Goal: Communication & Community: Answer question/provide support

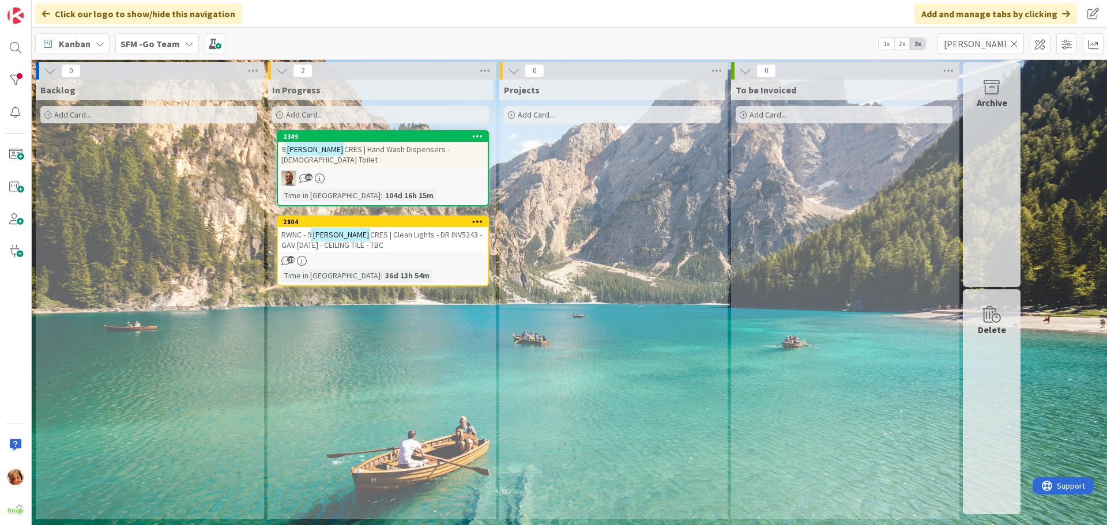
type input "[PERSON_NAME]"
click at [388, 229] on span "CRES | Clean Lights - DR INV5243 - GAV [DATE] - CEILING TILE - TBC" at bounding box center [381, 239] width 201 height 21
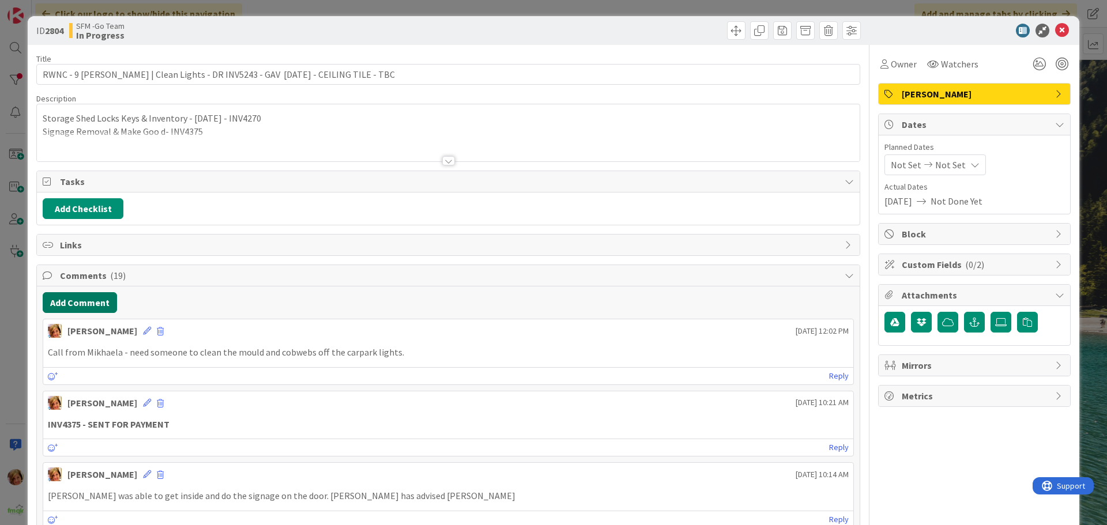
click at [90, 307] on button "Add Comment" at bounding box center [80, 302] width 74 height 21
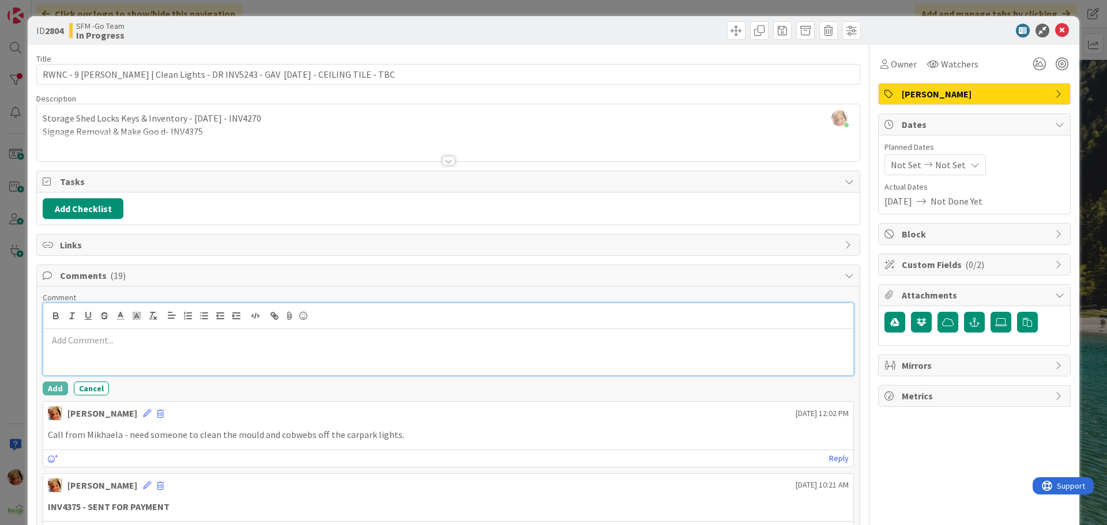
click at [163, 345] on p at bounding box center [448, 340] width 801 height 13
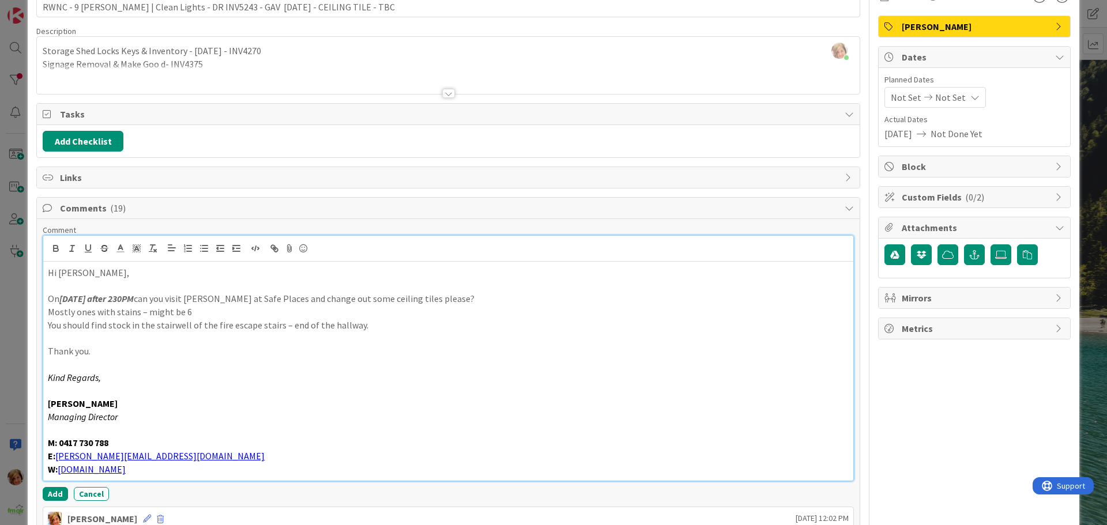
scroll to position [133, 0]
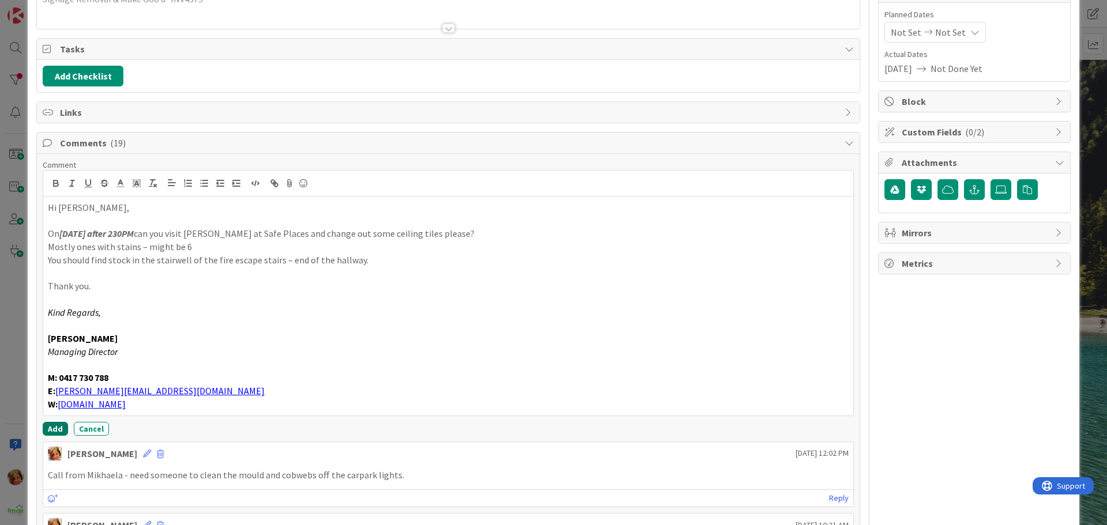
click at [51, 427] on button "Add" at bounding box center [55, 429] width 25 height 14
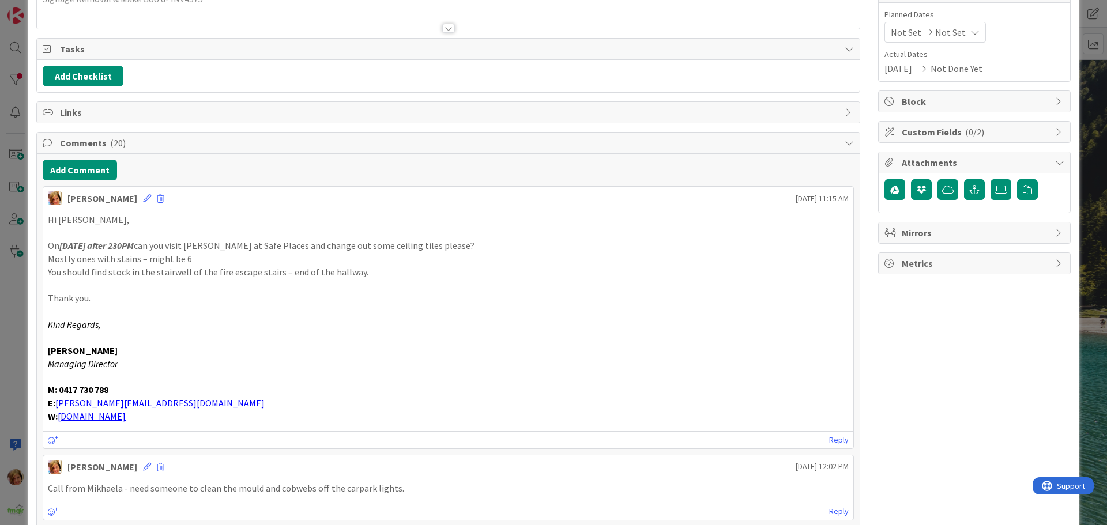
scroll to position [0, 0]
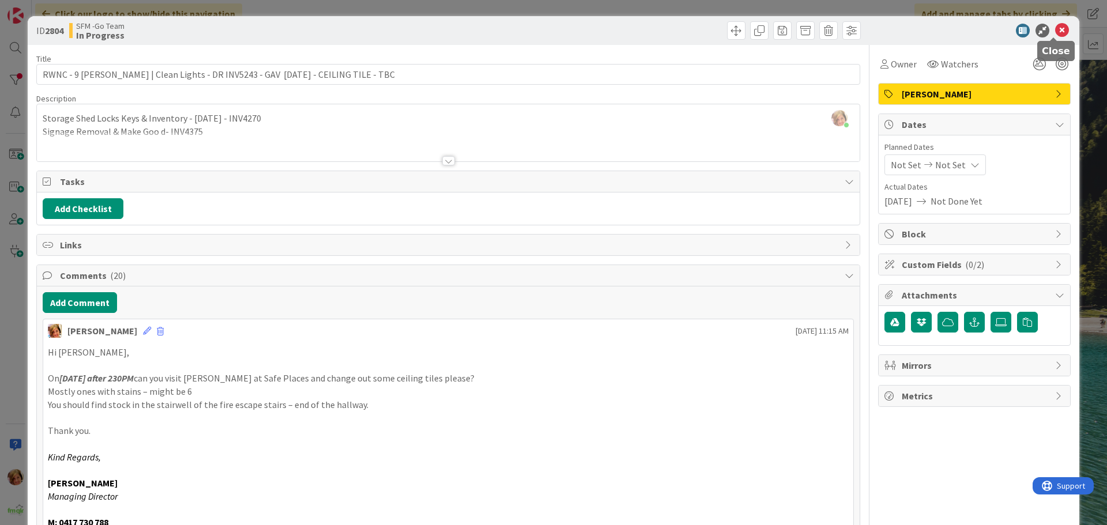
click at [1055, 30] on icon at bounding box center [1062, 31] width 14 height 14
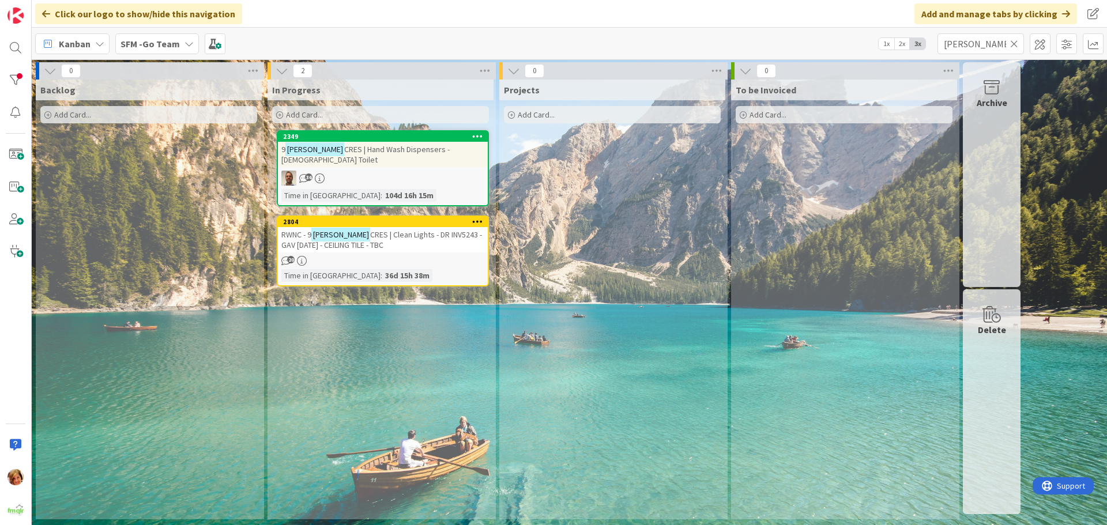
click at [1014, 43] on icon at bounding box center [1014, 44] width 8 height 10
click at [1014, 43] on input "text" at bounding box center [980, 43] width 86 height 21
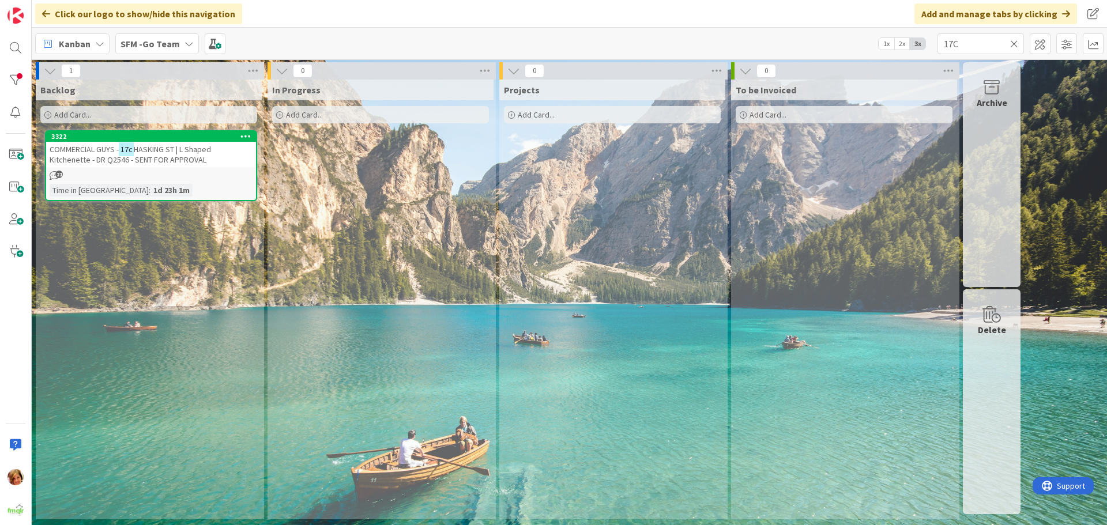
click at [167, 149] on span "HASKING ST | L Shaped Kitchenette - DR Q2546 - SENT FOR APPROVAL" at bounding box center [130, 154] width 161 height 21
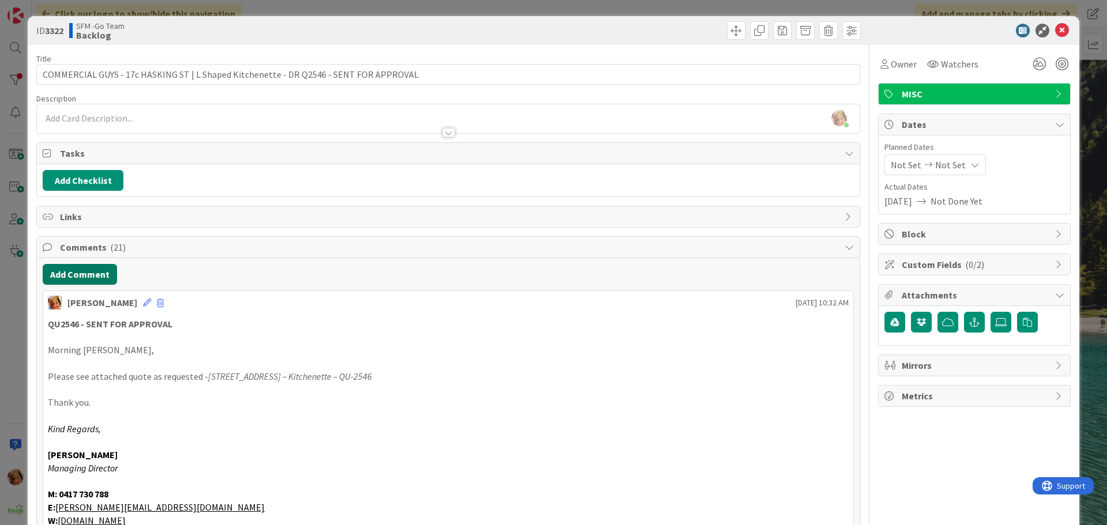
click at [77, 273] on button "Add Comment" at bounding box center [80, 274] width 74 height 21
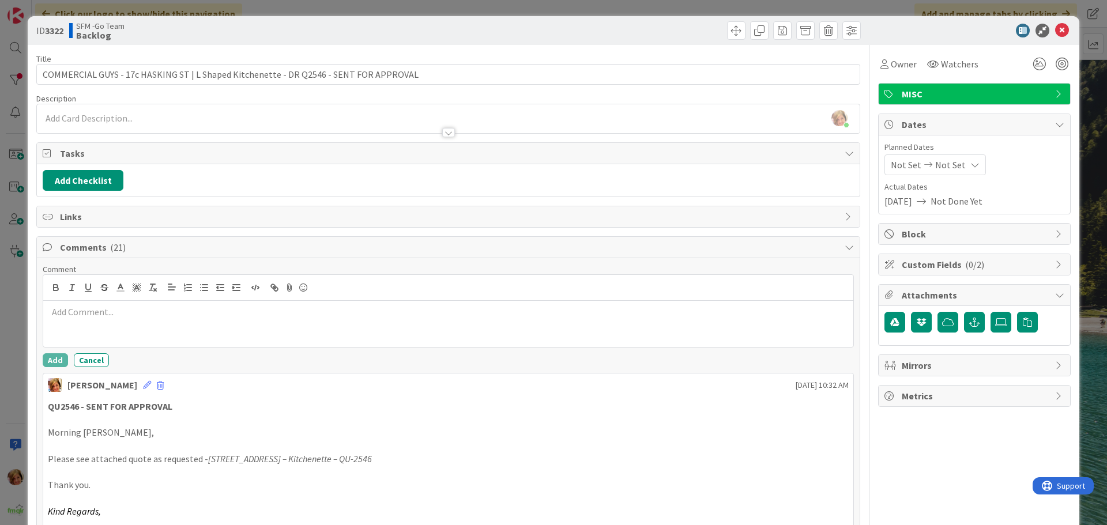
click at [139, 301] on div at bounding box center [448, 324] width 810 height 46
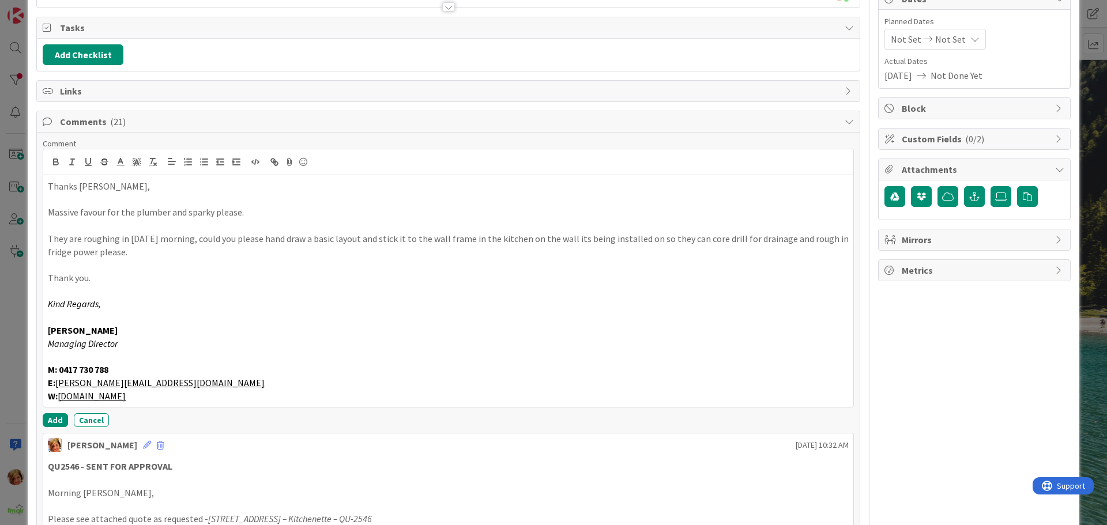
scroll to position [233, 0]
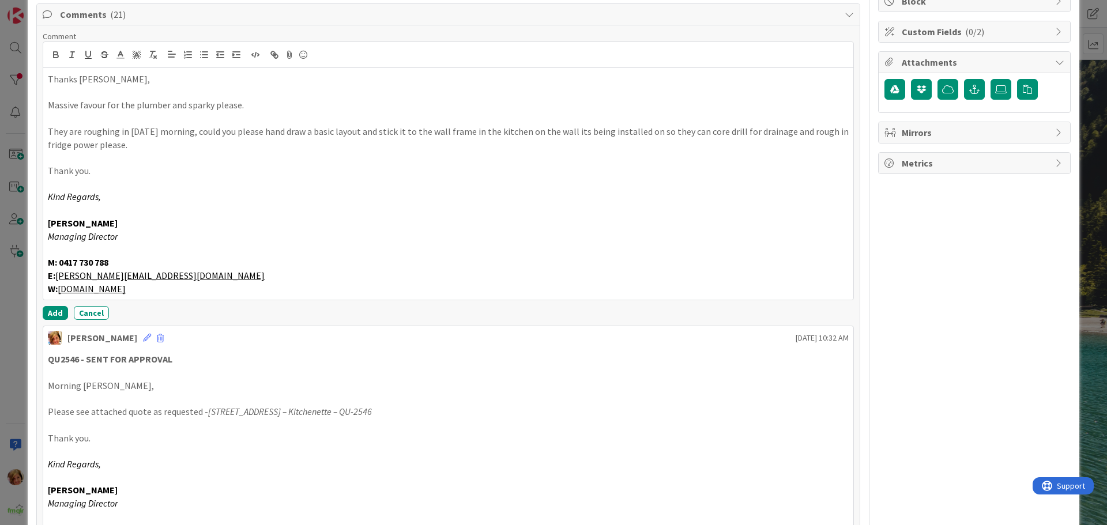
drag, startPoint x: 147, startPoint y: 289, endPoint x: 49, endPoint y: 73, distance: 237.3
click at [49, 73] on div "Thanks [PERSON_NAME], Massive favour for the plumber and sparky please. They ar…" at bounding box center [448, 184] width 810 height 232
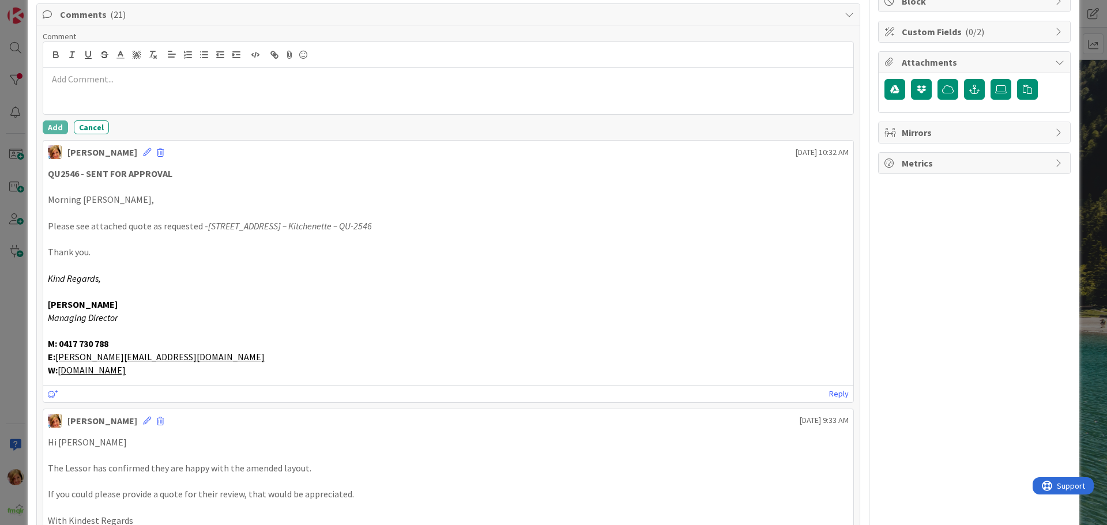
scroll to position [0, 0]
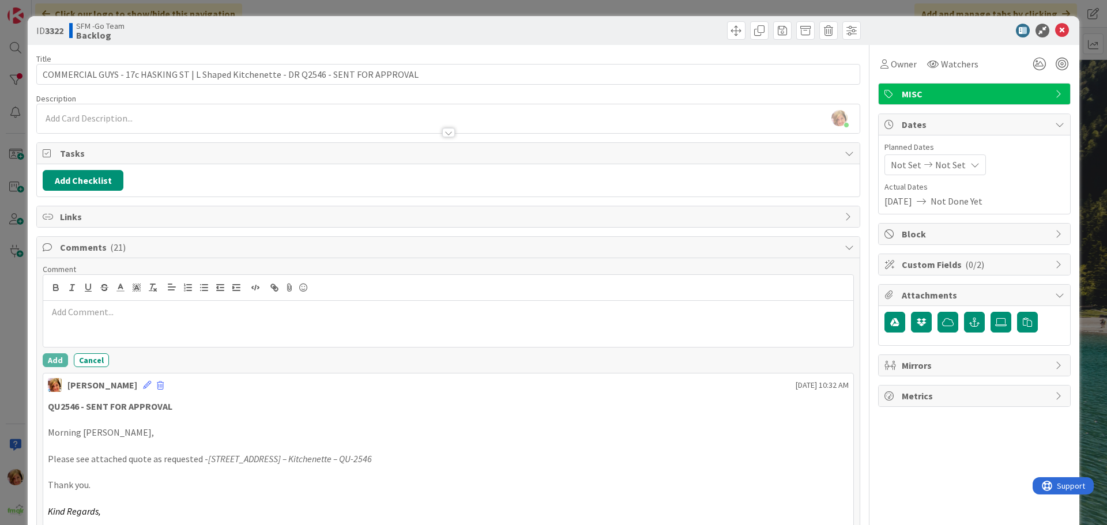
click at [541, 24] on div at bounding box center [655, 30] width 409 height 18
click at [78, 319] on div at bounding box center [448, 324] width 810 height 46
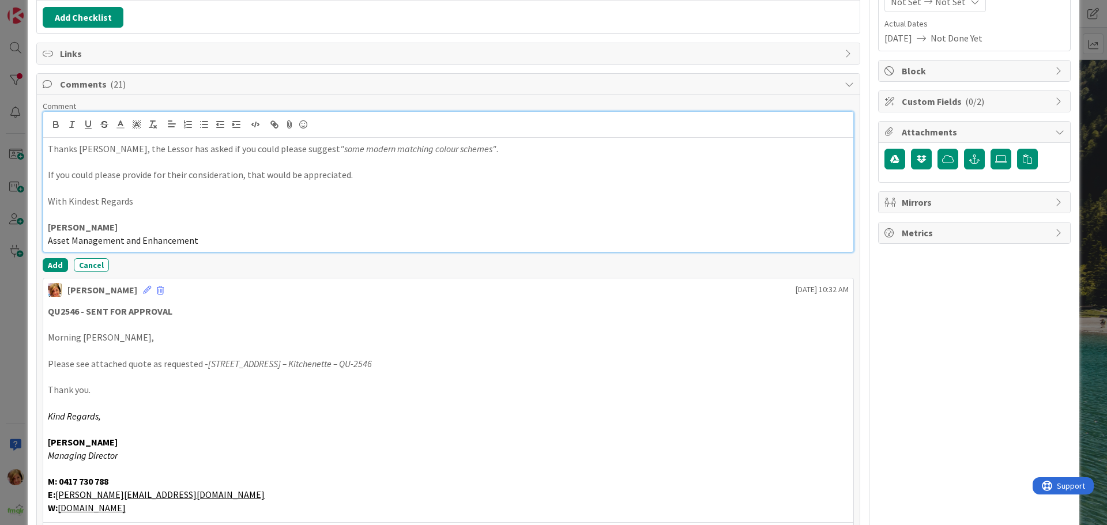
scroll to position [173, 0]
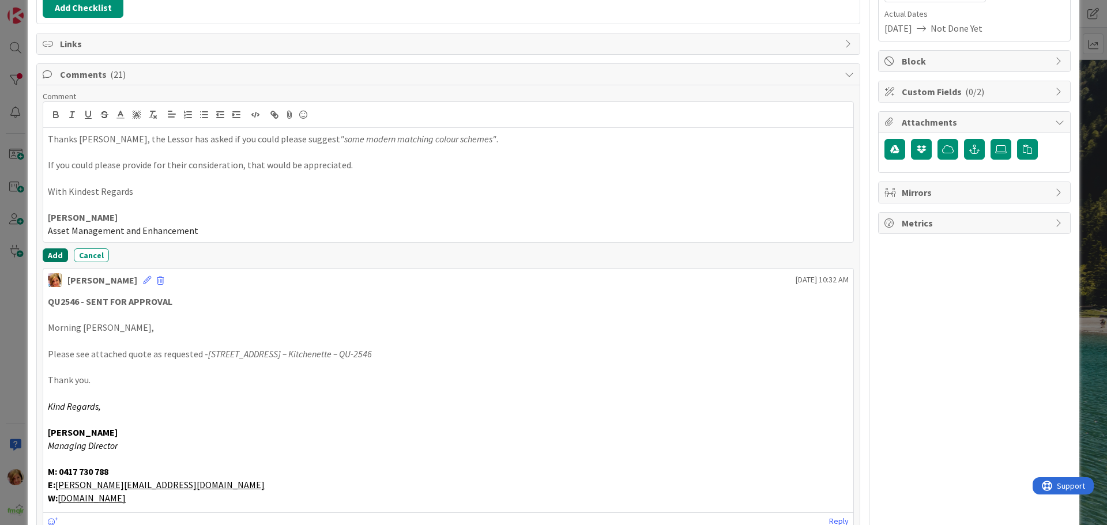
click at [63, 256] on button "Add" at bounding box center [55, 255] width 25 height 14
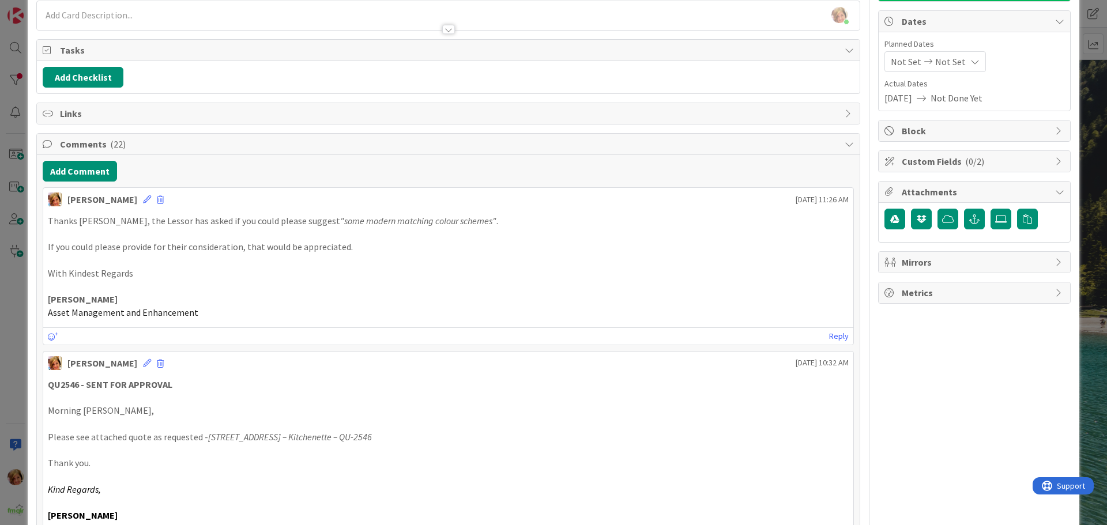
scroll to position [0, 0]
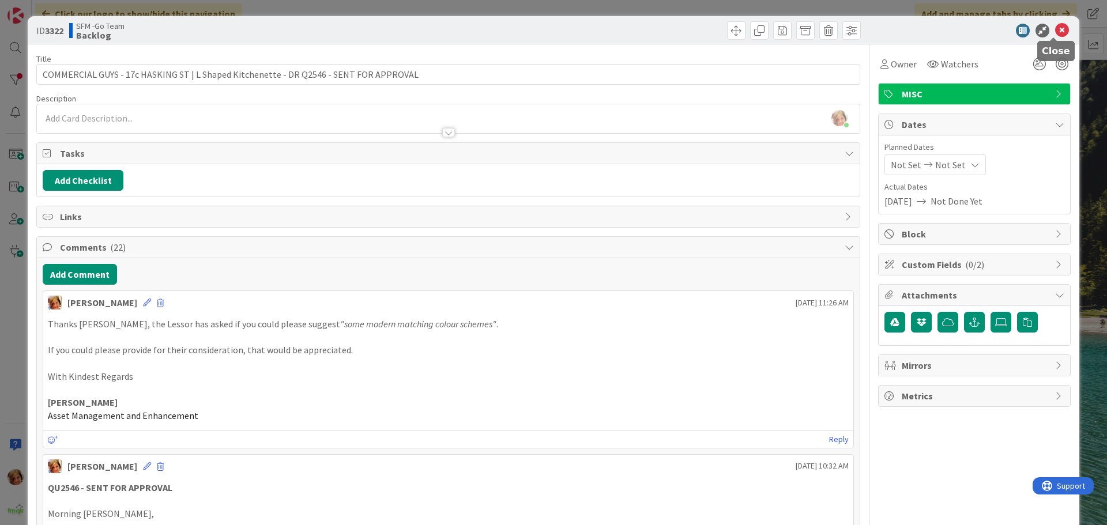
click at [1055, 32] on icon at bounding box center [1062, 31] width 14 height 14
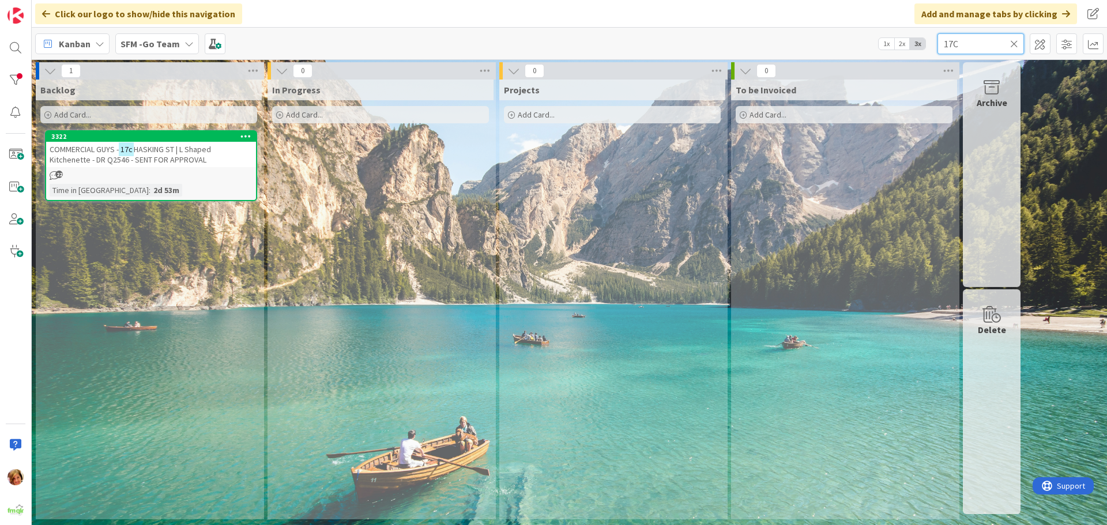
click at [988, 40] on input "17C" at bounding box center [980, 43] width 86 height 21
type input "1"
type input "SOUTHPORT"
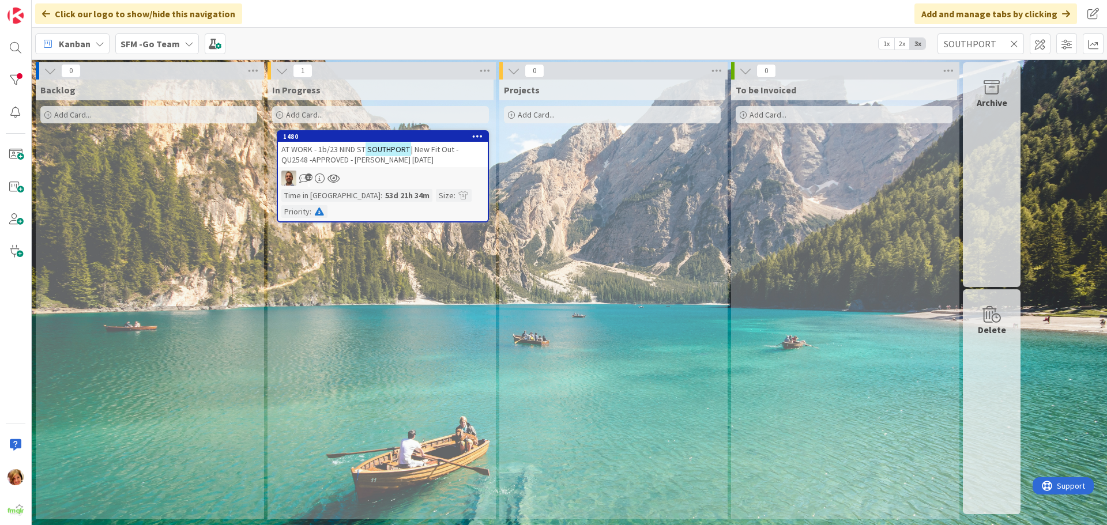
click at [327, 150] on span "AT WORK - 1b/23 NIND ST" at bounding box center [323, 149] width 84 height 10
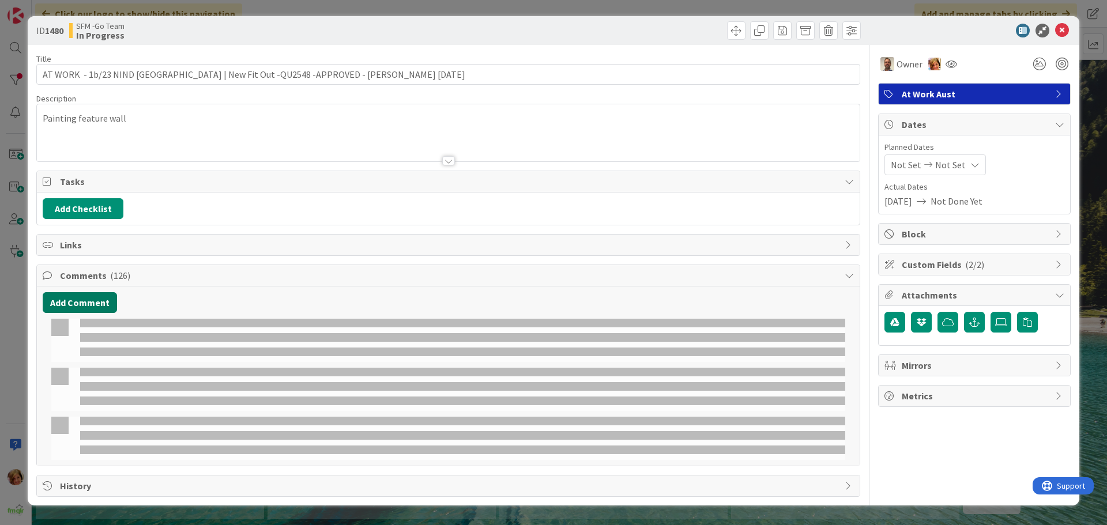
click at [54, 286] on div "Add Comment" at bounding box center [448, 375] width 823 height 179
click at [63, 304] on button "Add Comment" at bounding box center [80, 302] width 74 height 21
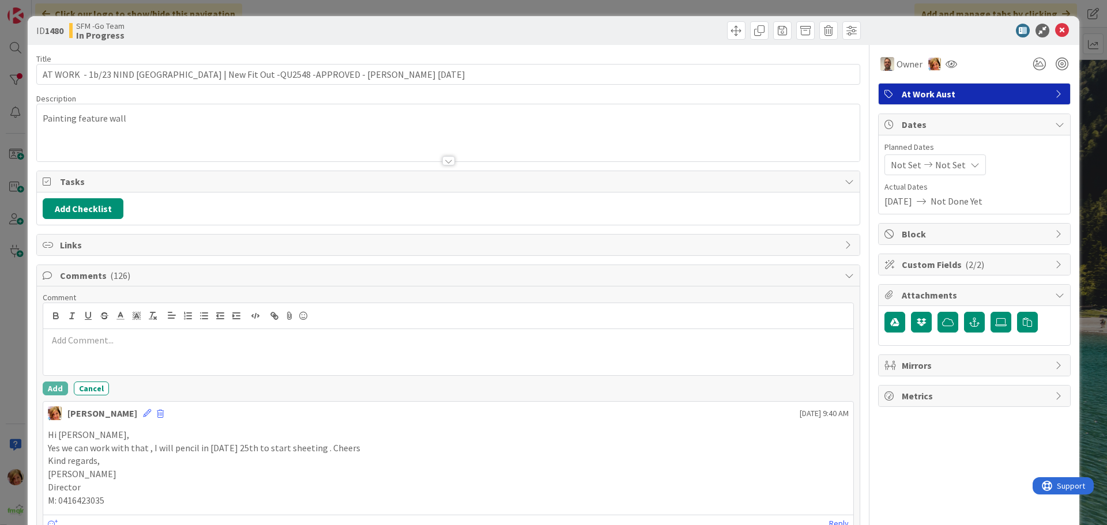
click at [101, 362] on div at bounding box center [448, 352] width 810 height 46
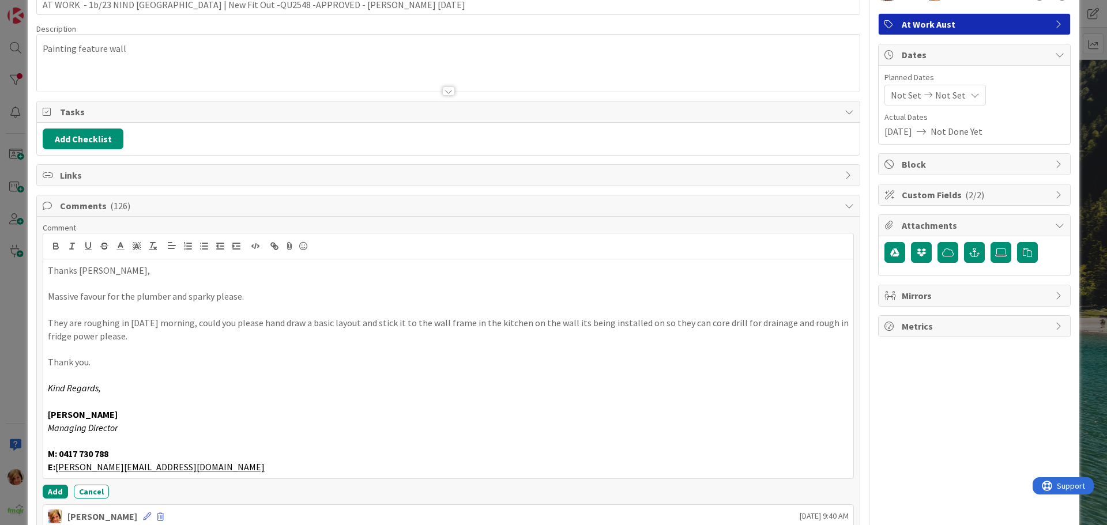
scroll to position [190, 0]
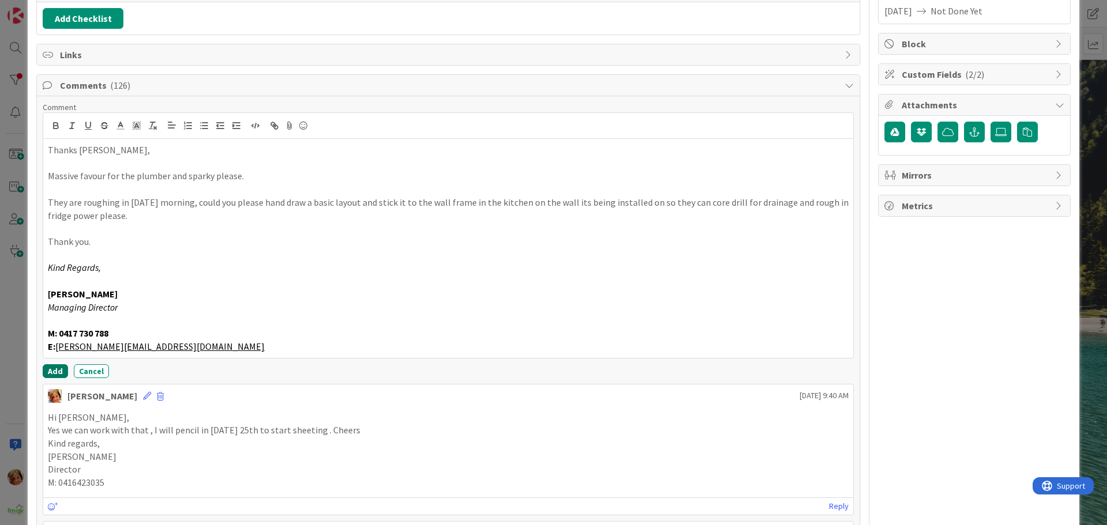
click at [55, 367] on button "Add" at bounding box center [55, 371] width 25 height 14
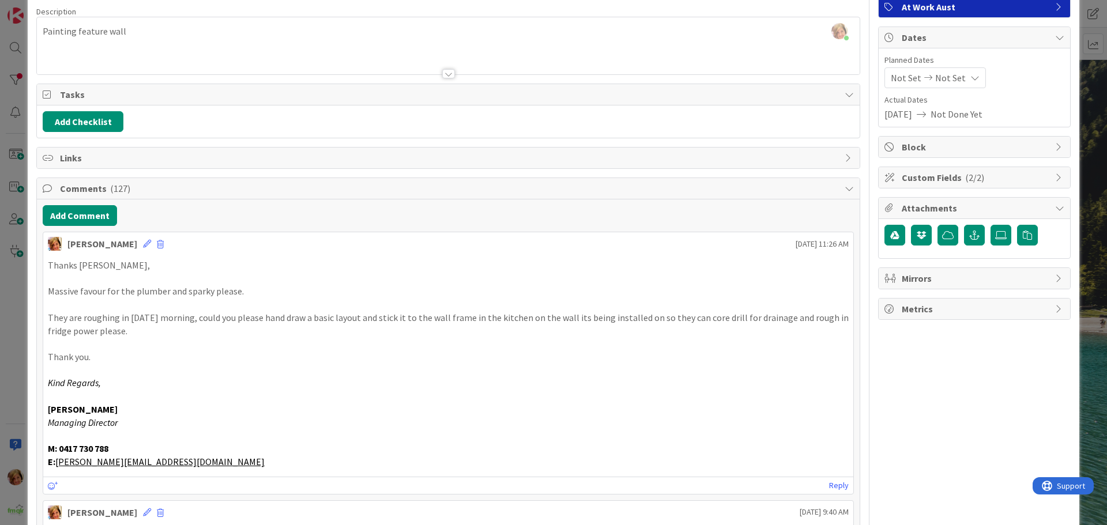
scroll to position [0, 0]
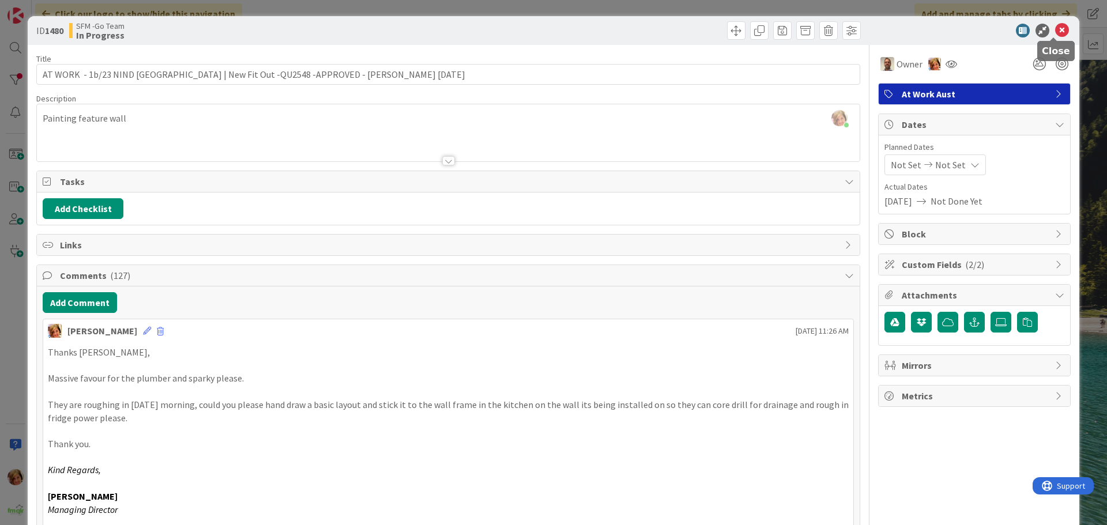
drag, startPoint x: 1053, startPoint y: 28, endPoint x: 1002, endPoint y: 32, distance: 50.9
click at [1055, 28] on icon at bounding box center [1062, 31] width 14 height 14
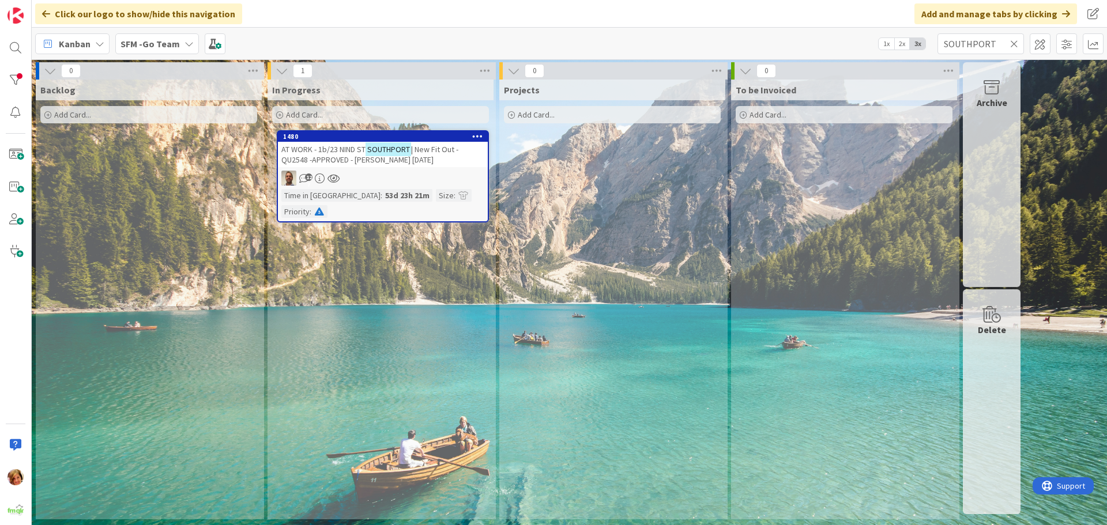
click at [1014, 43] on icon at bounding box center [1014, 44] width 8 height 10
click at [1014, 42] on input "text" at bounding box center [980, 43] width 86 height 21
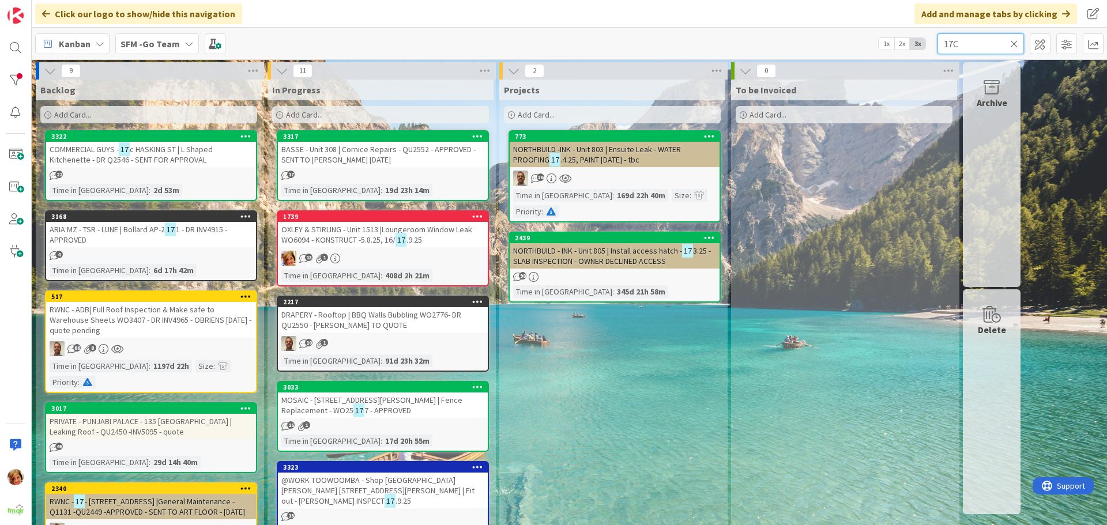
type input "17C"
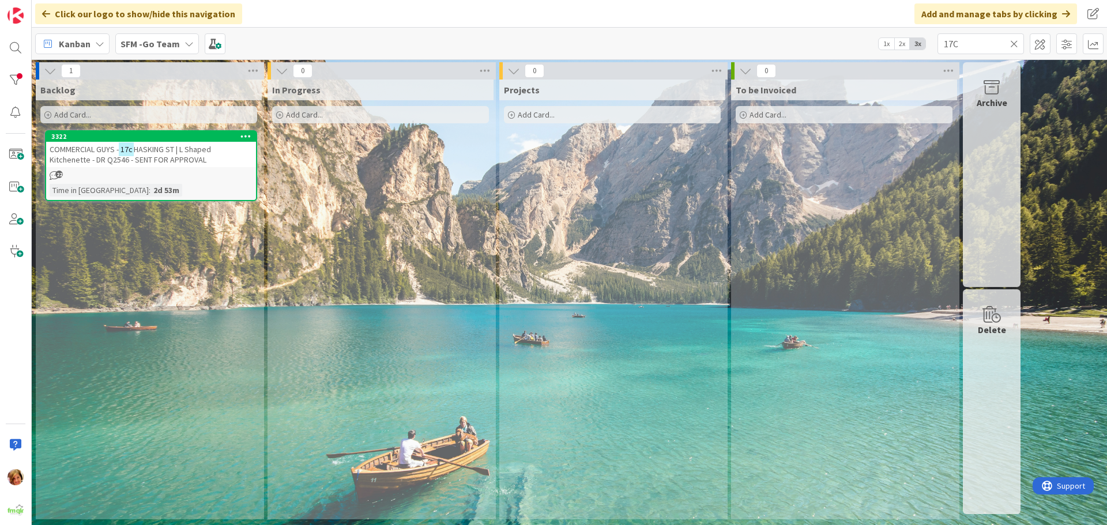
click at [187, 153] on span "HASKING ST | L Shaped Kitchenette - DR Q2546 - SENT FOR APPROVAL" at bounding box center [130, 154] width 161 height 21
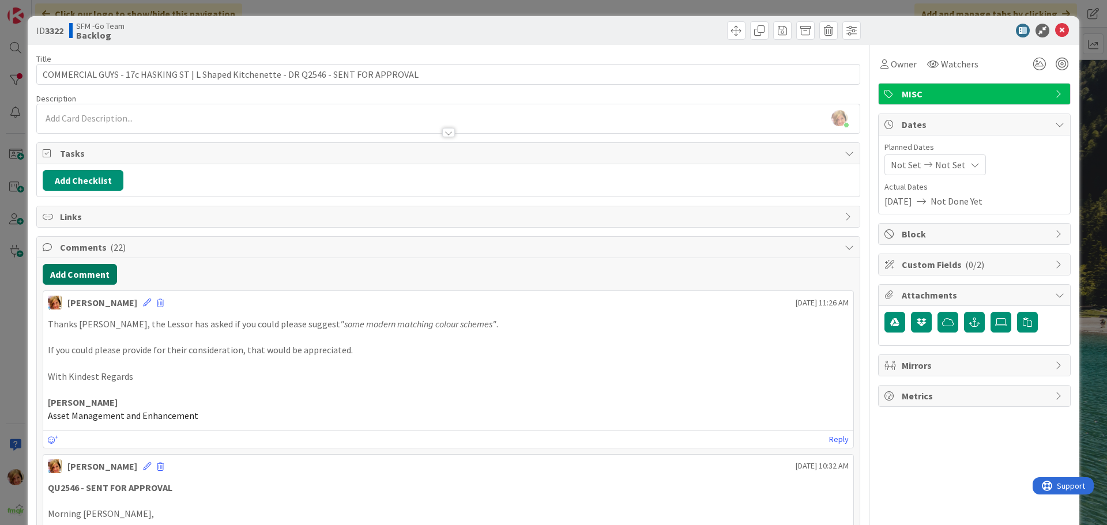
click at [81, 275] on button "Add Comment" at bounding box center [80, 274] width 74 height 21
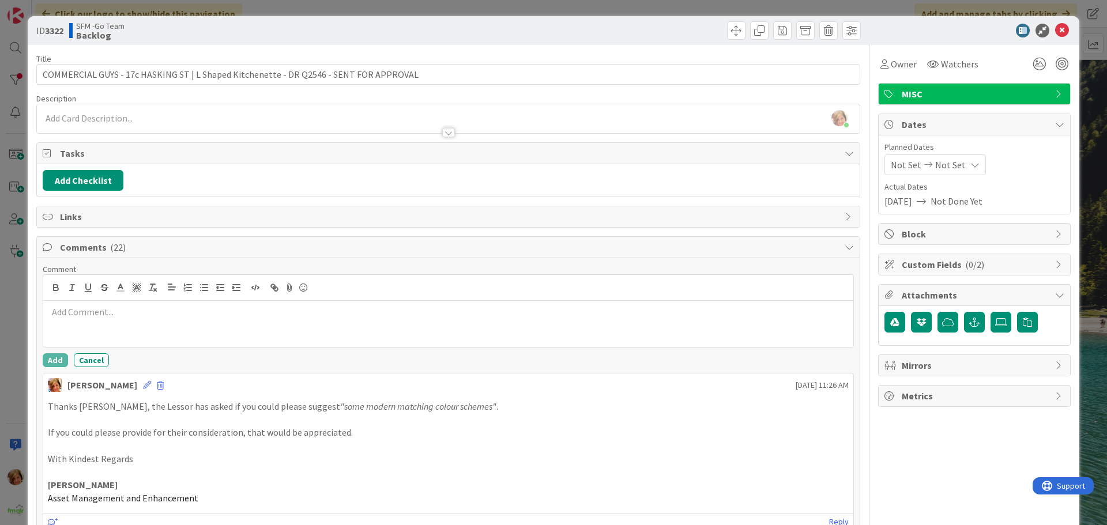
click at [109, 311] on p at bounding box center [448, 311] width 801 height 13
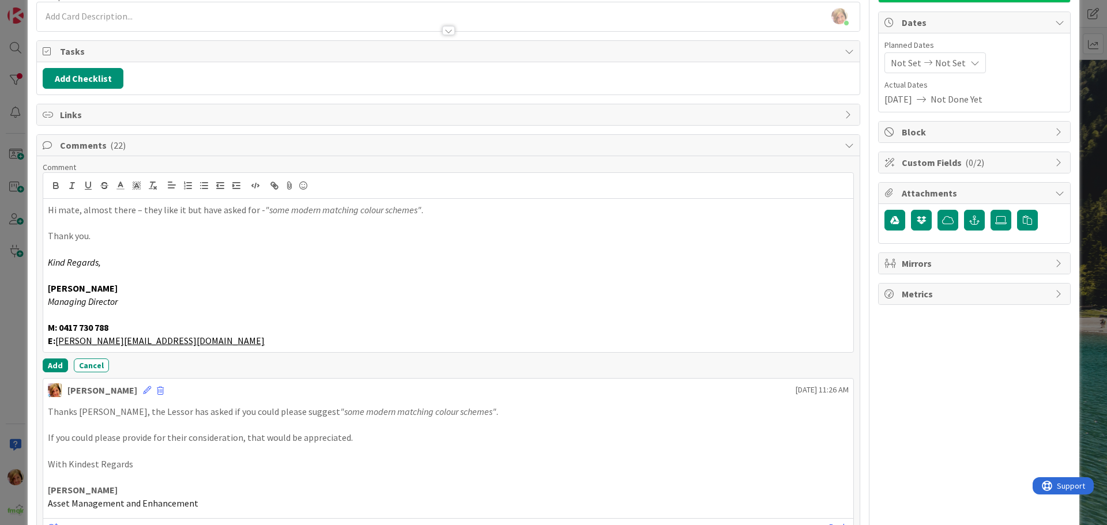
scroll to position [231, 0]
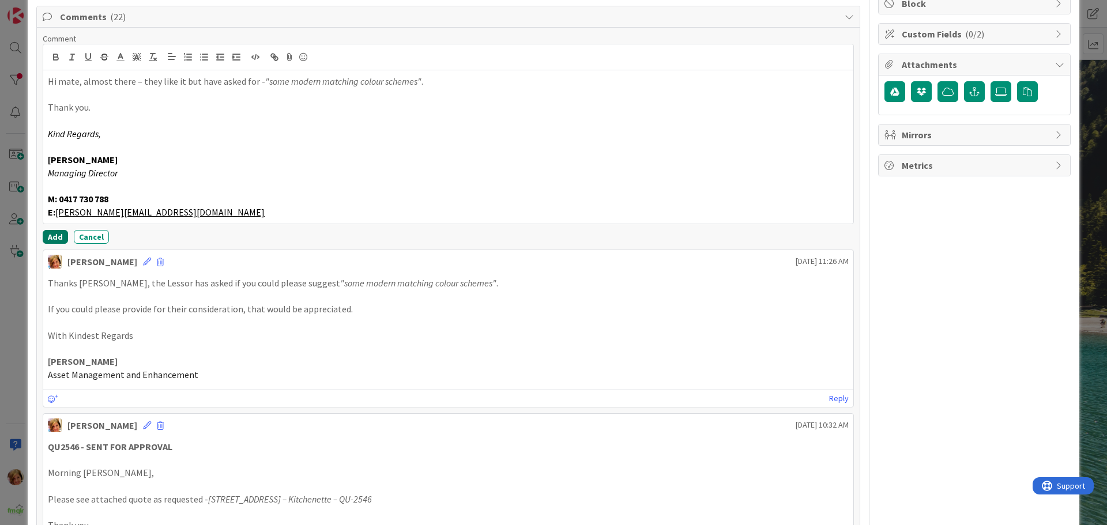
click at [55, 236] on button "Add" at bounding box center [55, 237] width 25 height 14
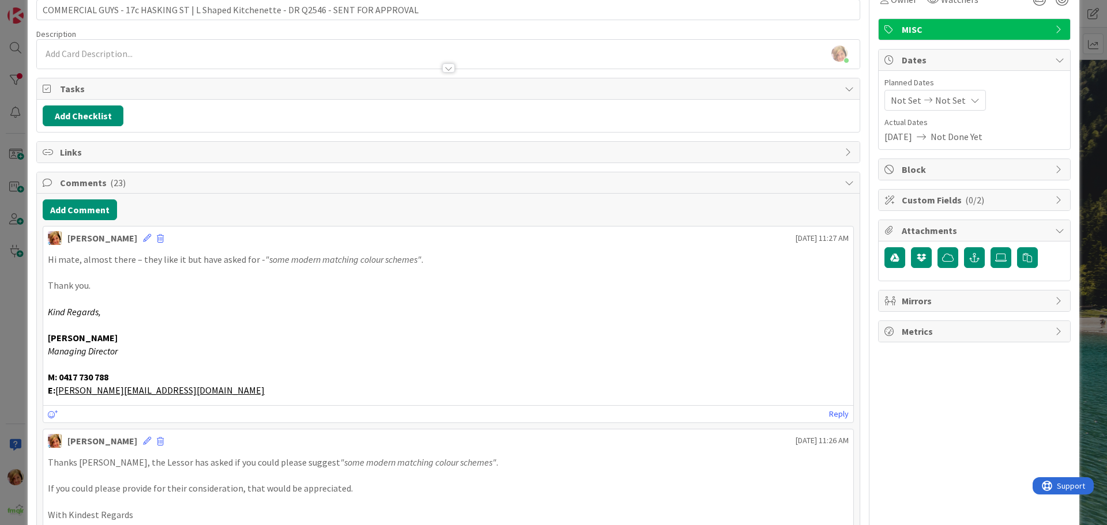
scroll to position [0, 0]
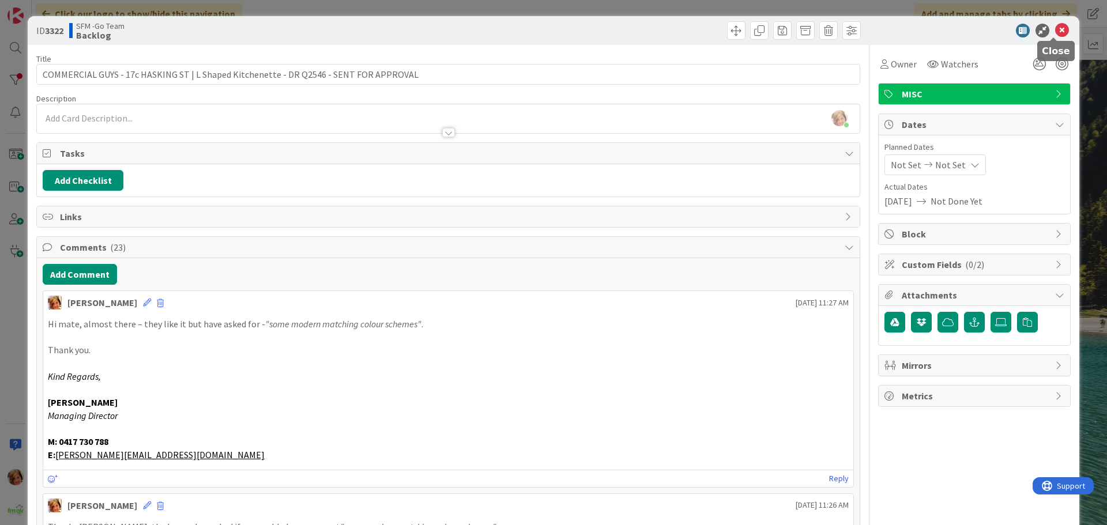
click at [1055, 28] on icon at bounding box center [1062, 31] width 14 height 14
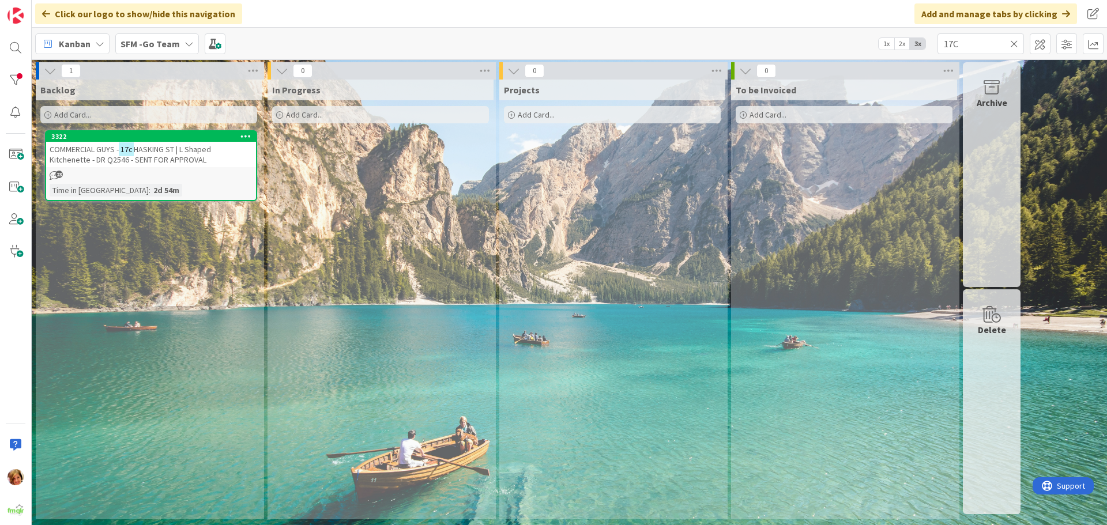
click at [1012, 42] on icon at bounding box center [1014, 44] width 8 height 10
click at [1011, 42] on input "text" at bounding box center [980, 43] width 86 height 21
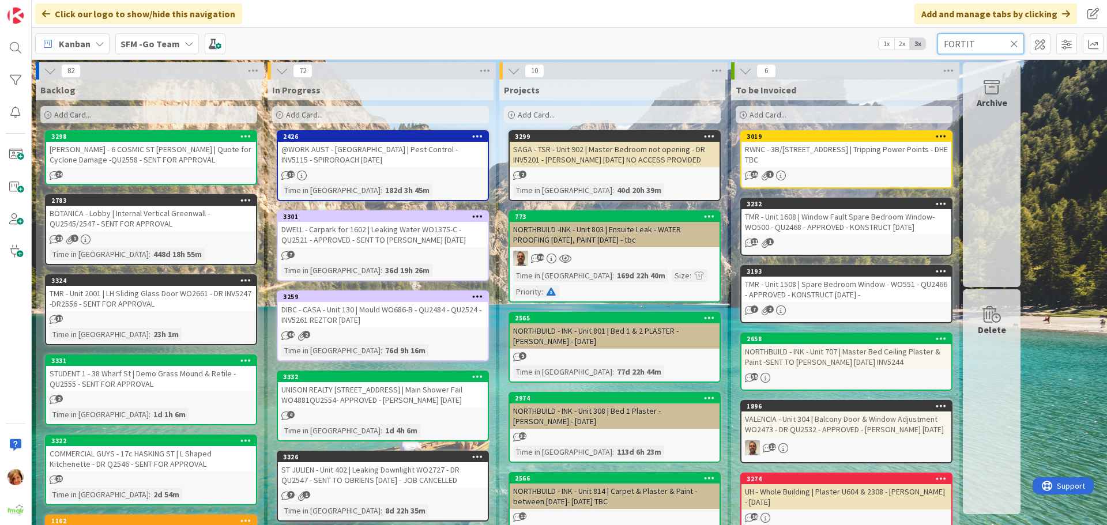
type input "FORTIT"
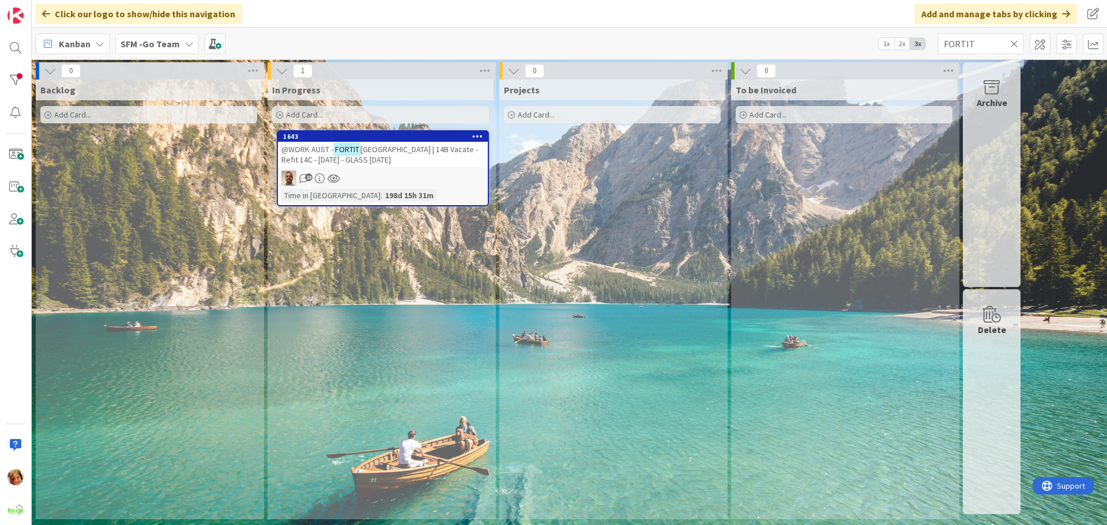
click at [384, 150] on span "[GEOGRAPHIC_DATA] | 14B Vacate - Refit 14C - [DATE] - GLASS [DATE]" at bounding box center [379, 154] width 197 height 21
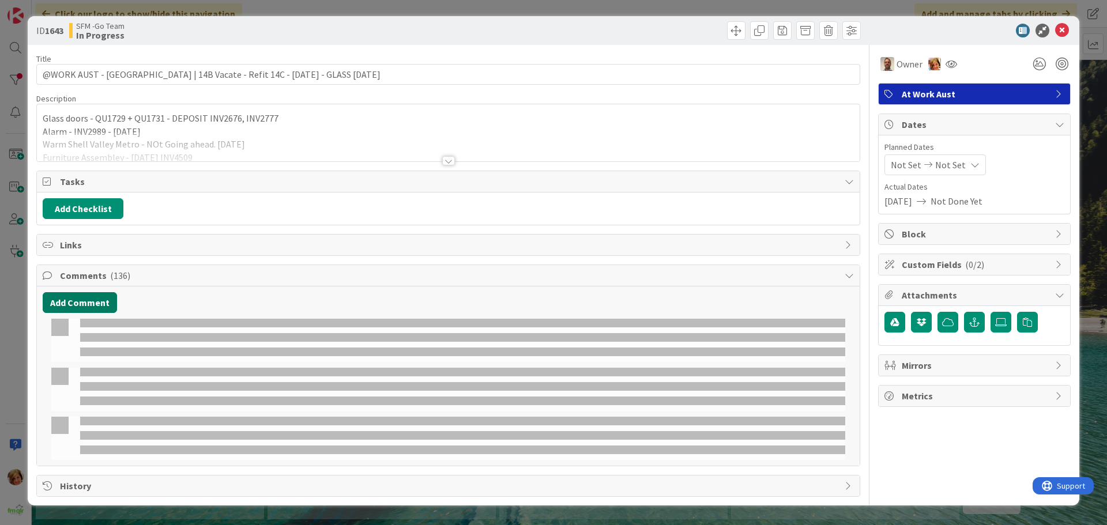
click at [66, 303] on button "Add Comment" at bounding box center [80, 302] width 74 height 21
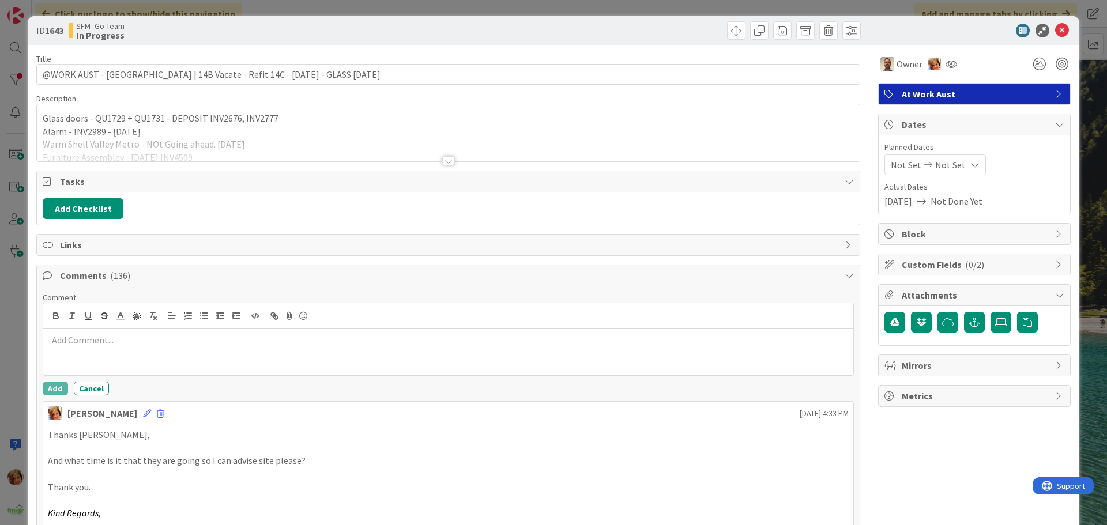
click at [108, 359] on div at bounding box center [448, 352] width 810 height 46
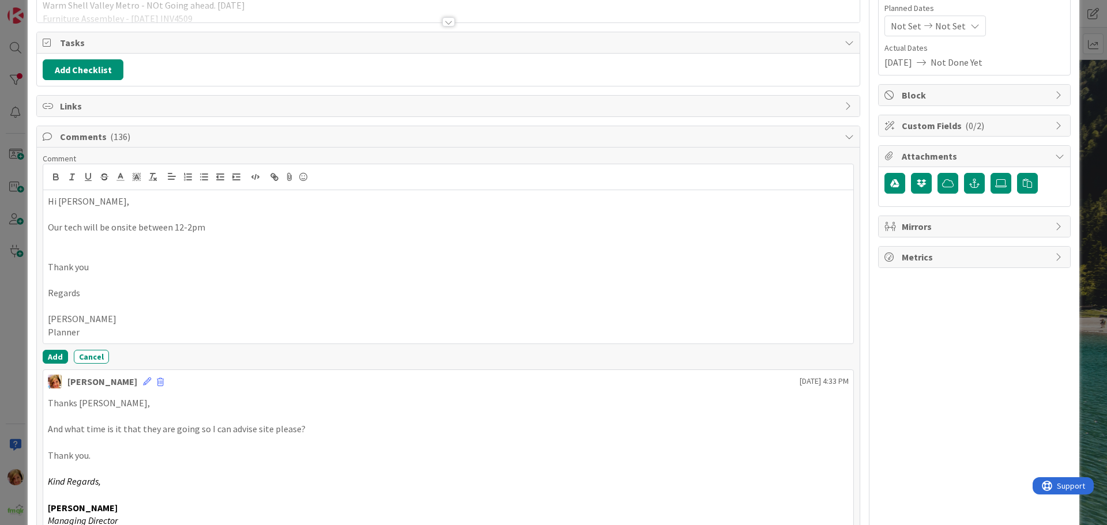
scroll to position [173, 0]
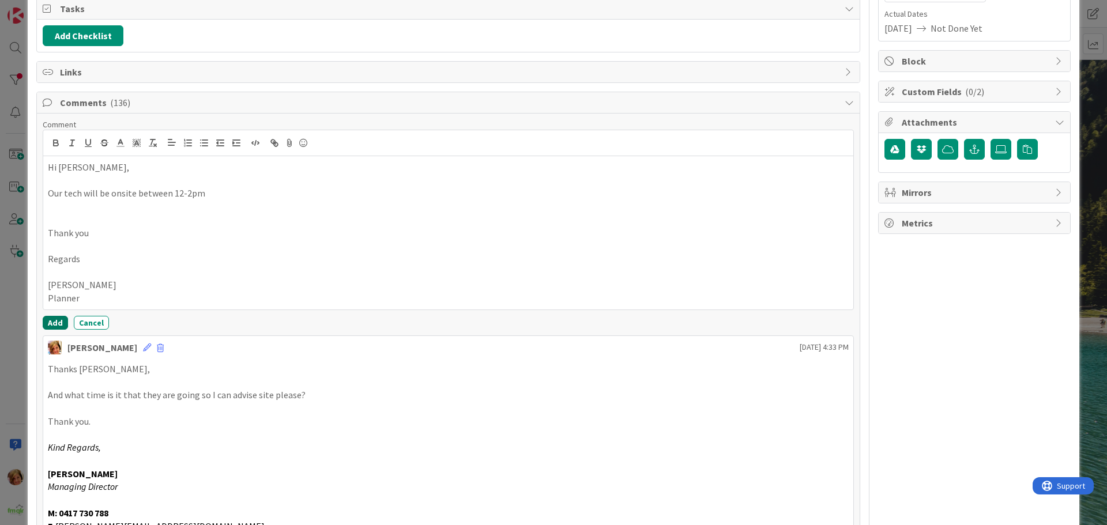
click at [56, 322] on button "Add" at bounding box center [55, 323] width 25 height 14
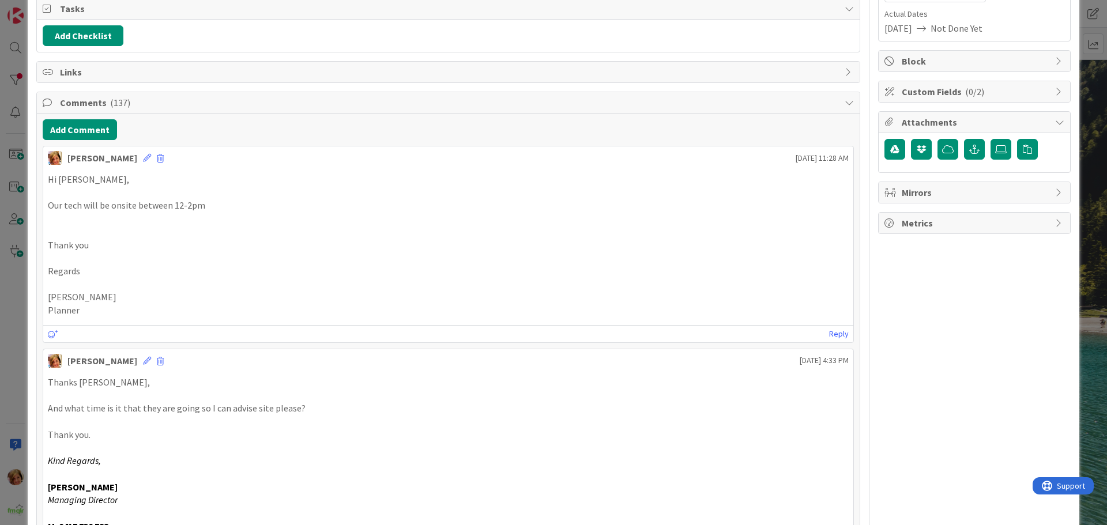
scroll to position [0, 0]
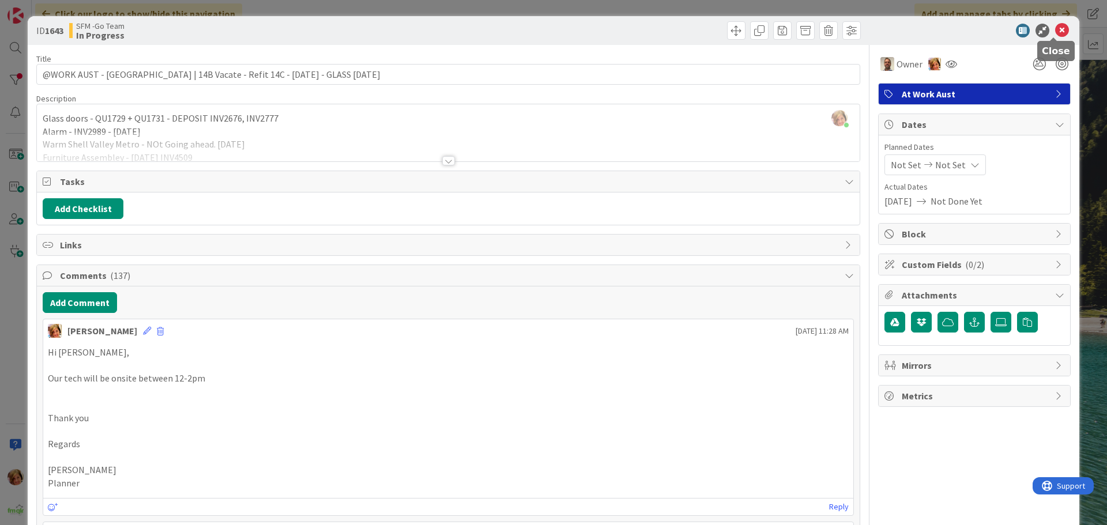
click at [1055, 28] on icon at bounding box center [1062, 31] width 14 height 14
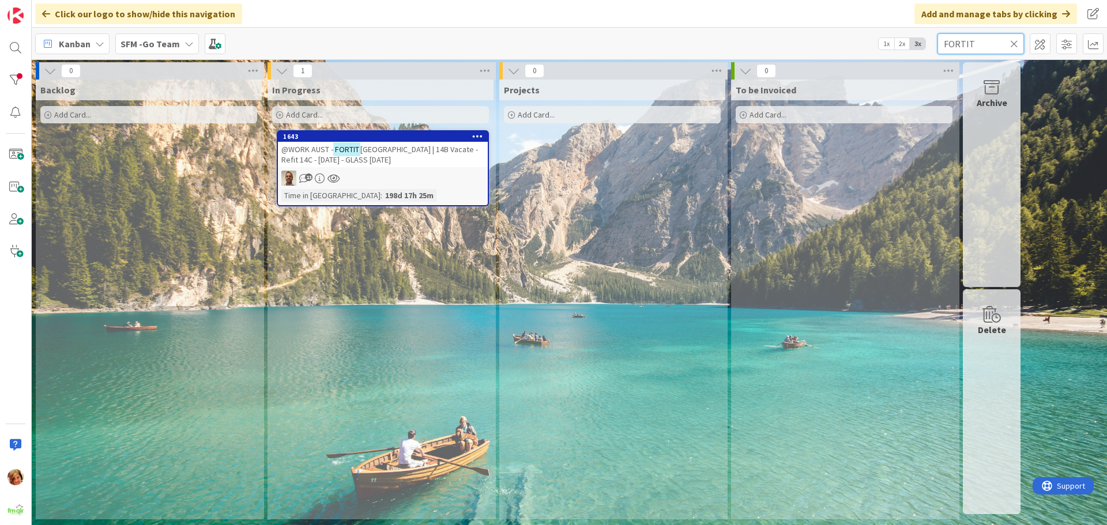
click at [1002, 44] on input "FORTIT" at bounding box center [980, 43] width 86 height 21
click at [1014, 41] on icon at bounding box center [1014, 44] width 8 height 10
click at [1014, 41] on input "text" at bounding box center [980, 43] width 86 height 21
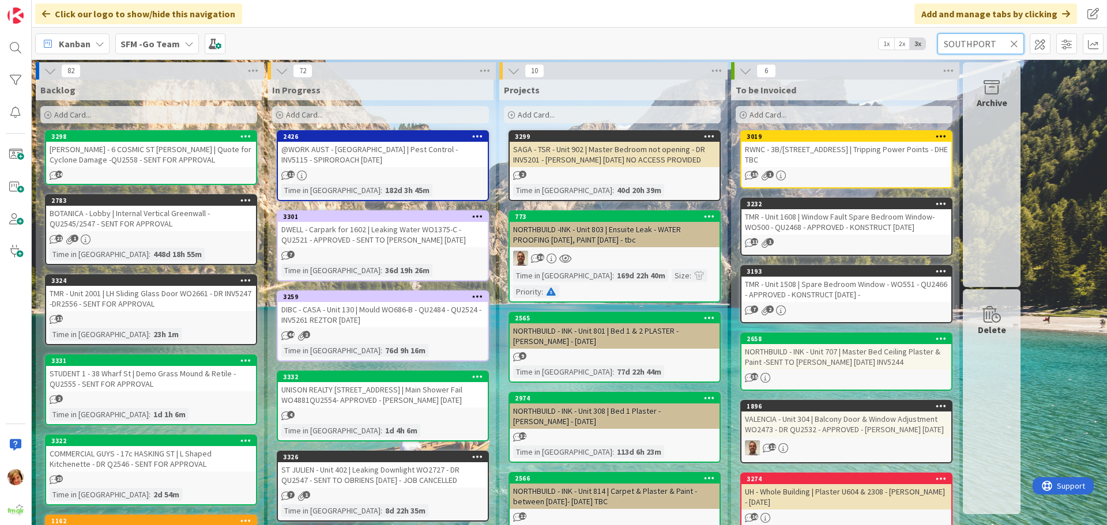
type input "SOUTHPORT"
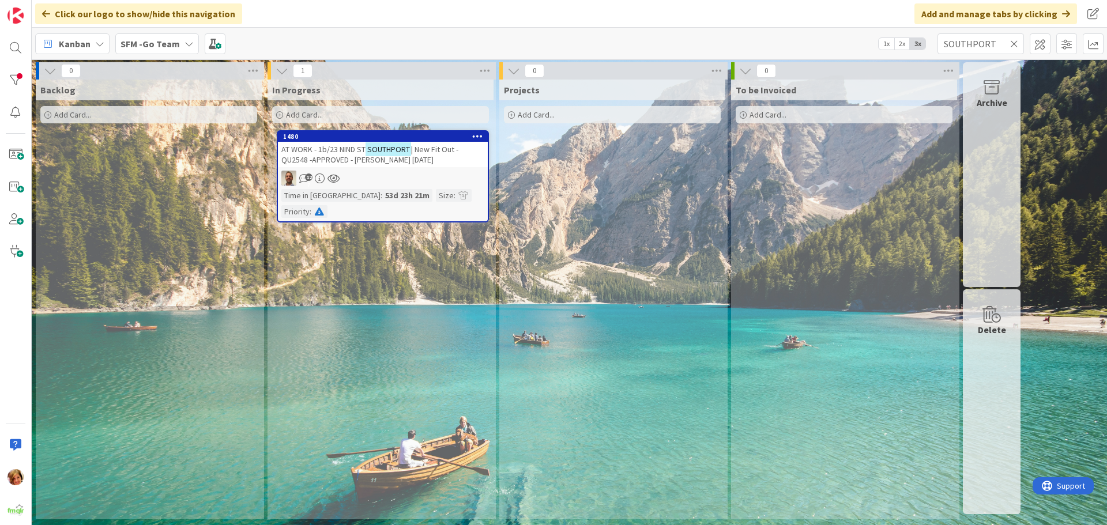
click at [330, 149] on span "AT WORK - 1b/23 NIND ST" at bounding box center [323, 149] width 84 height 10
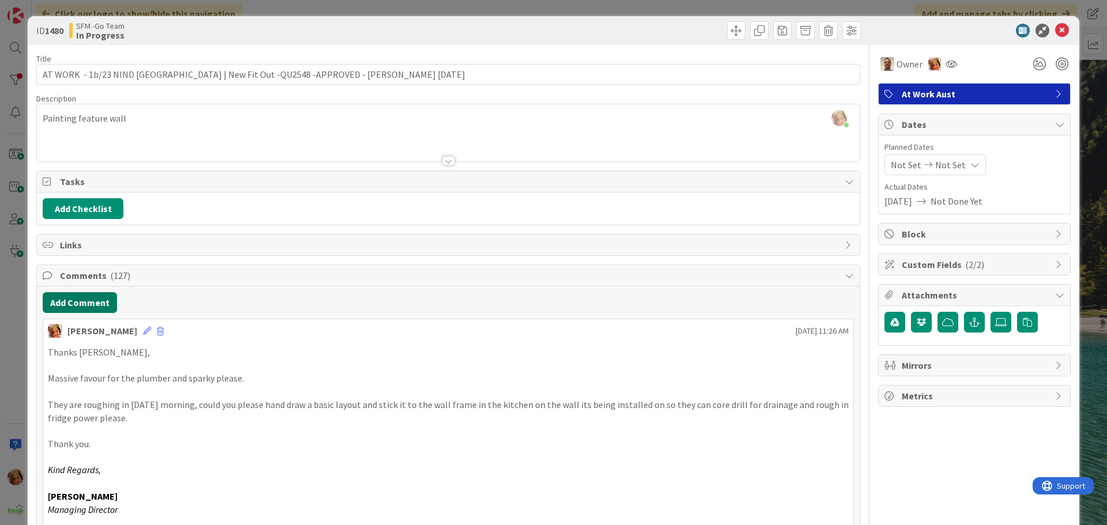
click at [84, 299] on button "Add Comment" at bounding box center [80, 302] width 74 height 21
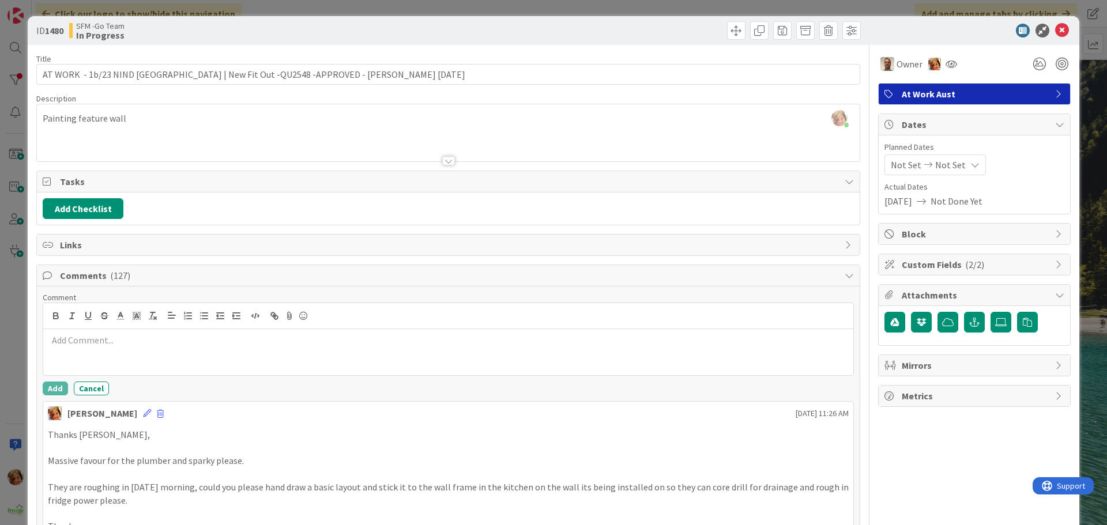
click at [180, 354] on div at bounding box center [448, 352] width 810 height 46
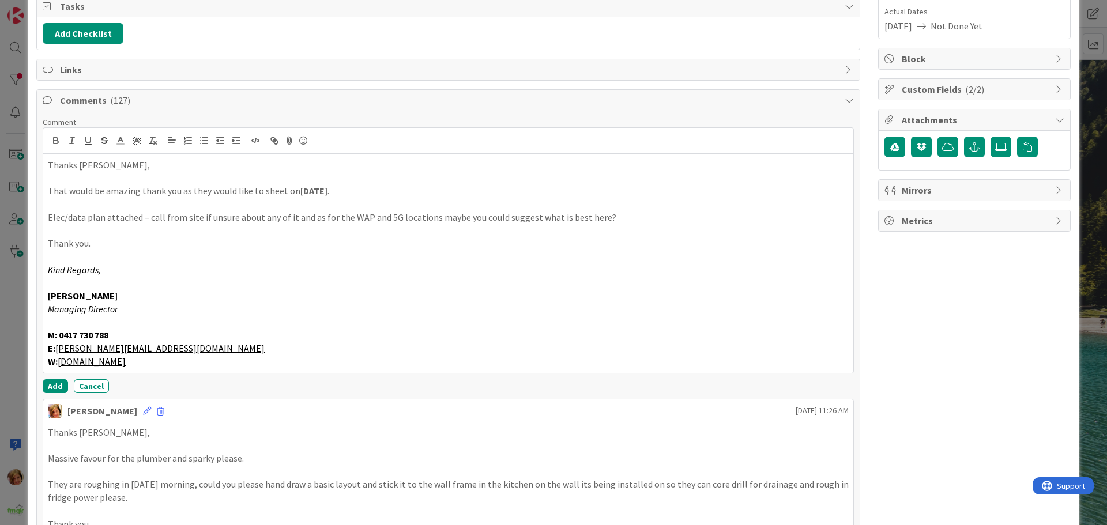
scroll to position [190, 0]
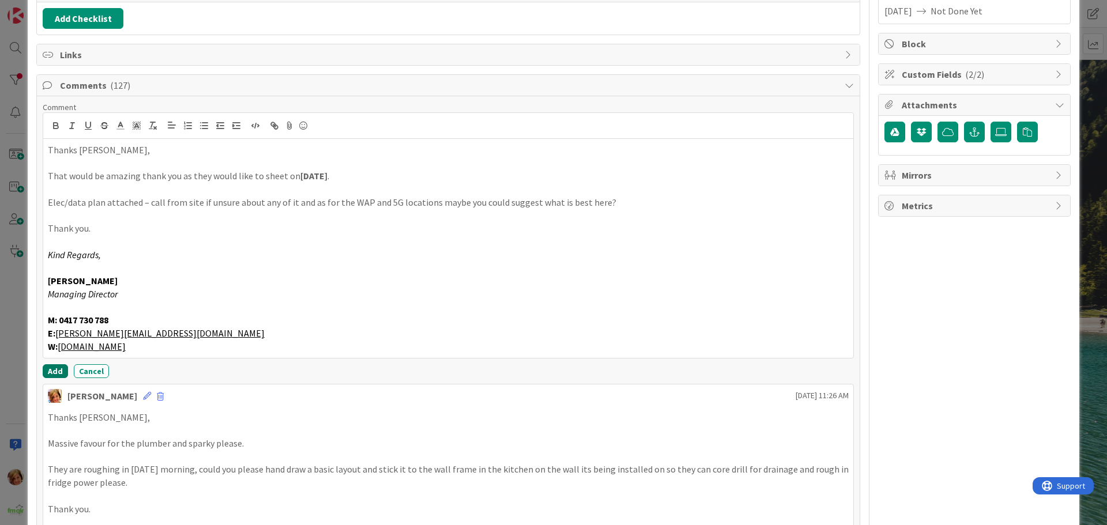
click at [47, 367] on button "Add" at bounding box center [55, 371] width 25 height 14
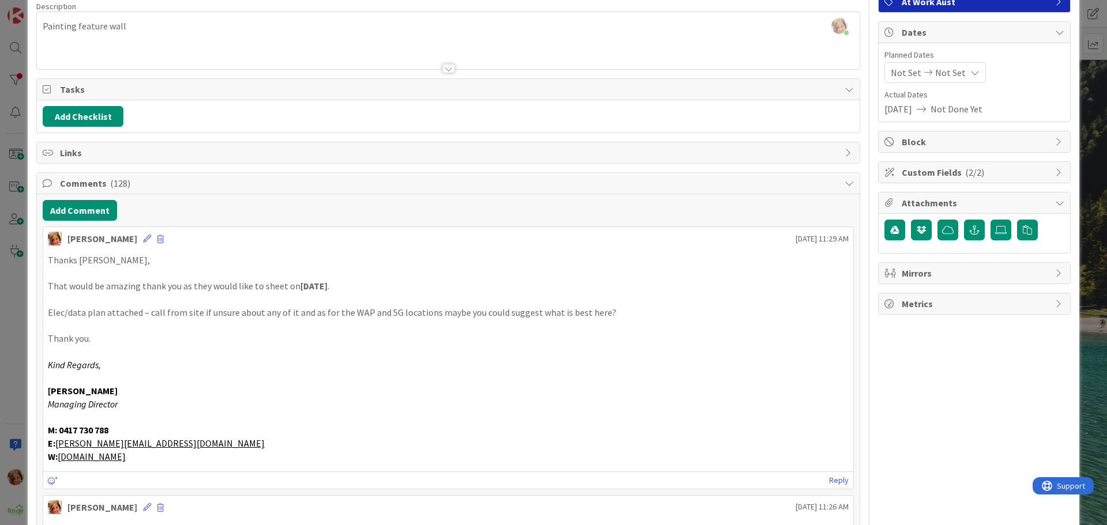
scroll to position [0, 0]
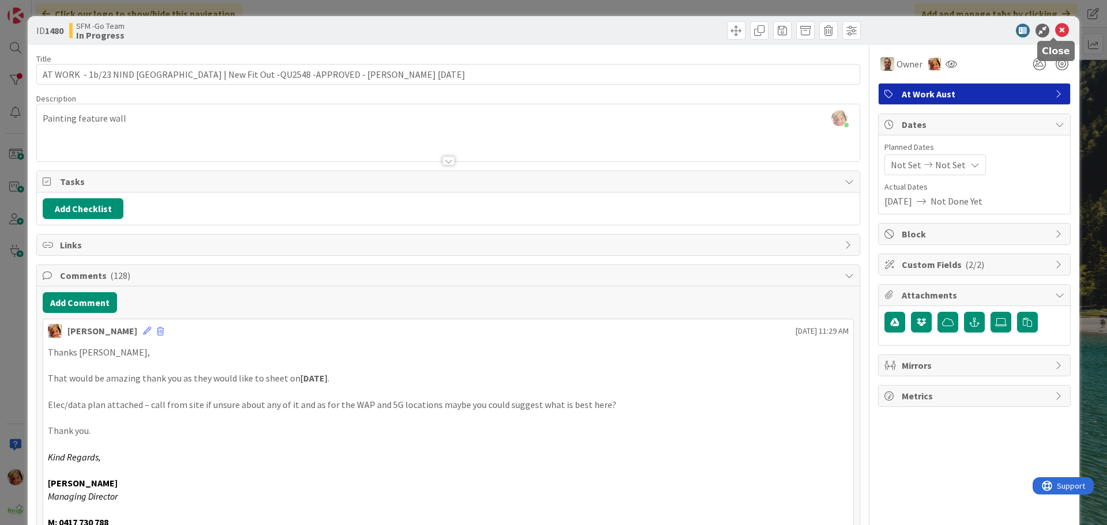
click at [1055, 32] on icon at bounding box center [1062, 31] width 14 height 14
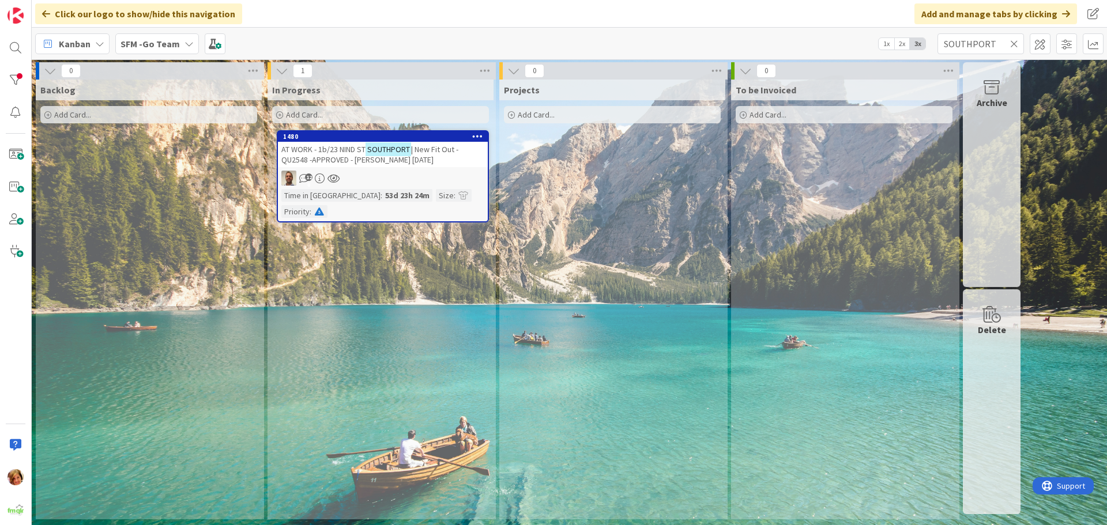
click at [1013, 43] on icon at bounding box center [1014, 44] width 8 height 10
click at [1013, 43] on input "text" at bounding box center [980, 43] width 86 height 21
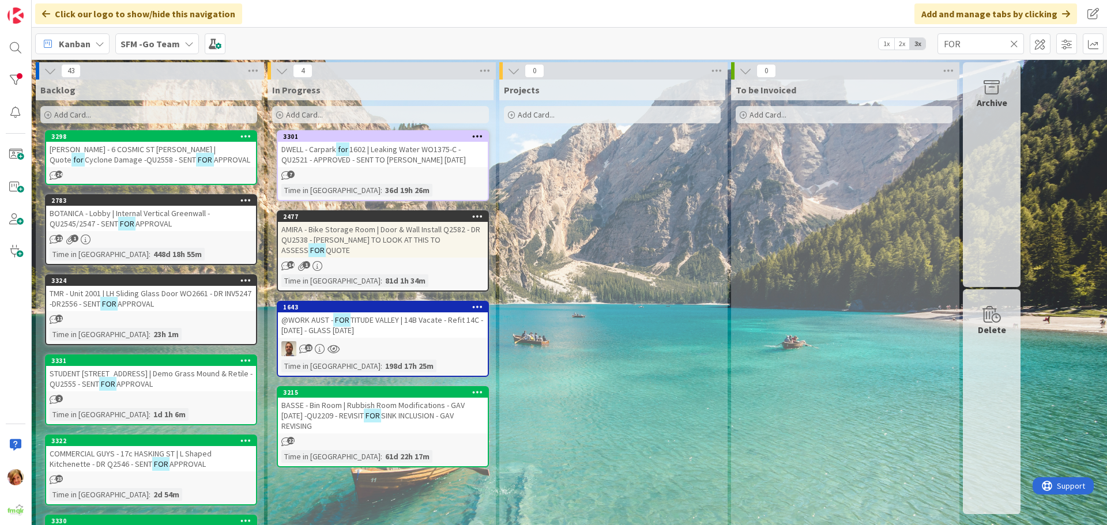
click at [421, 315] on span "TITUDE VALLEY | 14B Vacate - Refit 14C - [DATE] - GLASS [DATE]" at bounding box center [382, 325] width 202 height 21
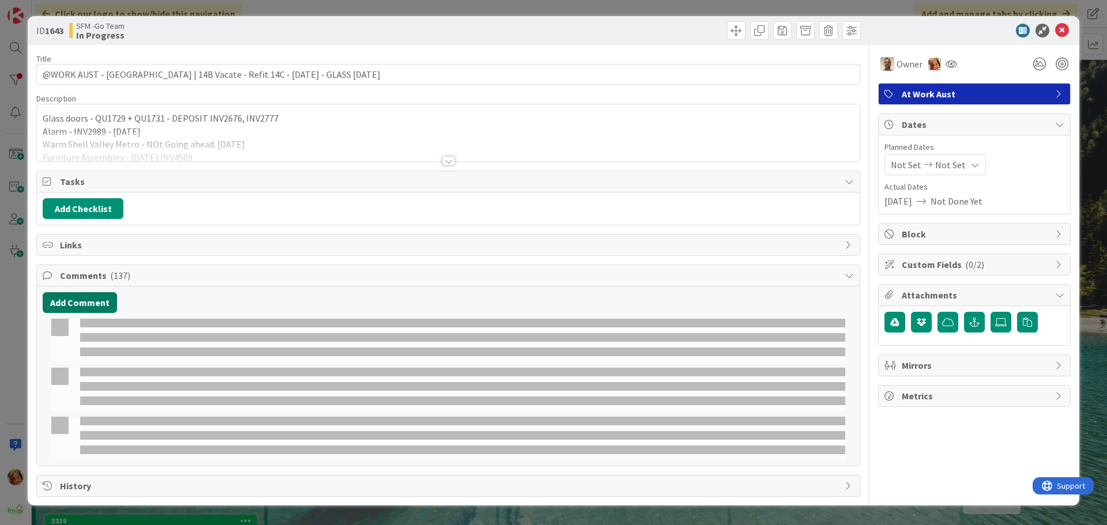
click at [73, 301] on button "Add Comment" at bounding box center [80, 302] width 74 height 21
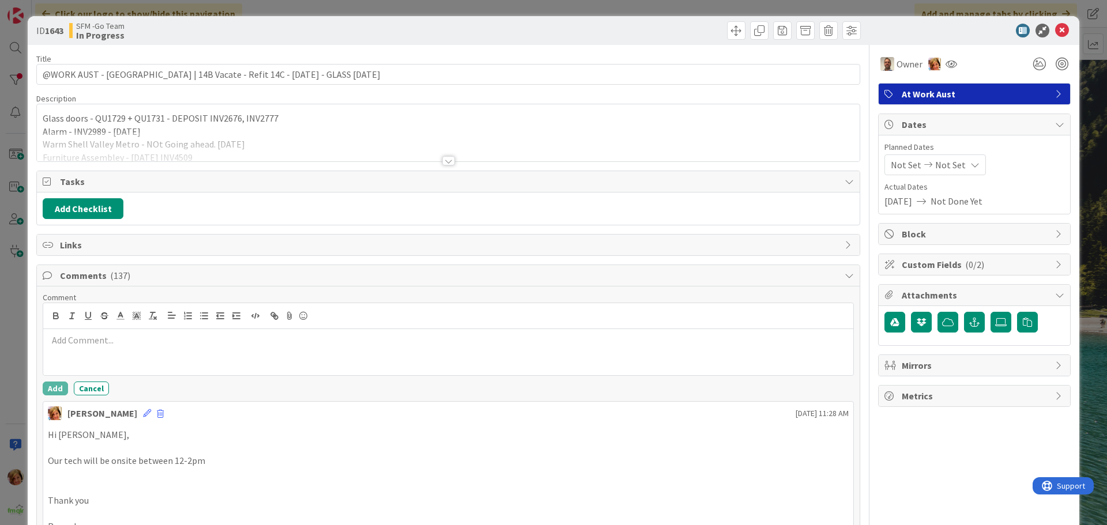
click at [105, 349] on div at bounding box center [448, 352] width 810 height 46
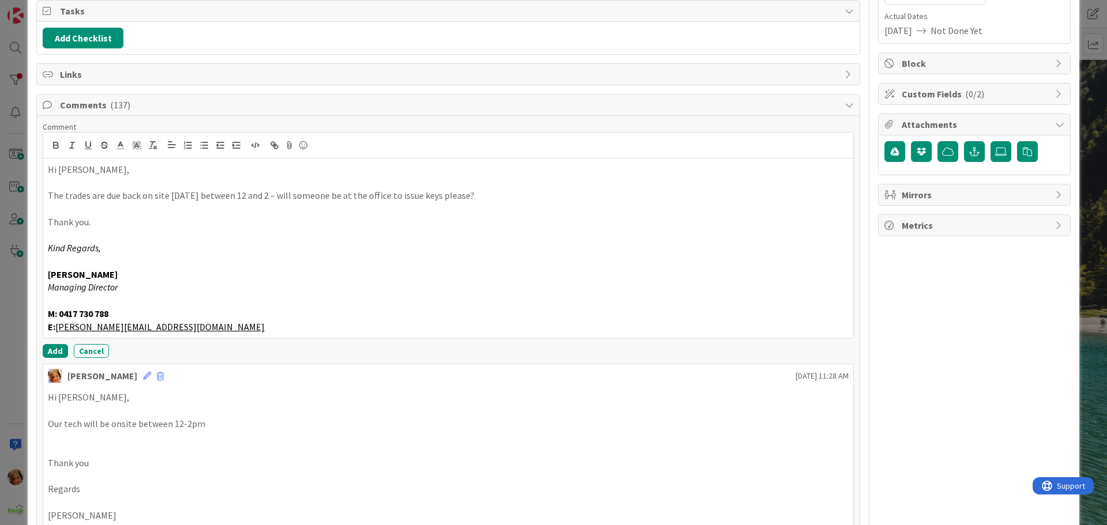
scroll to position [173, 0]
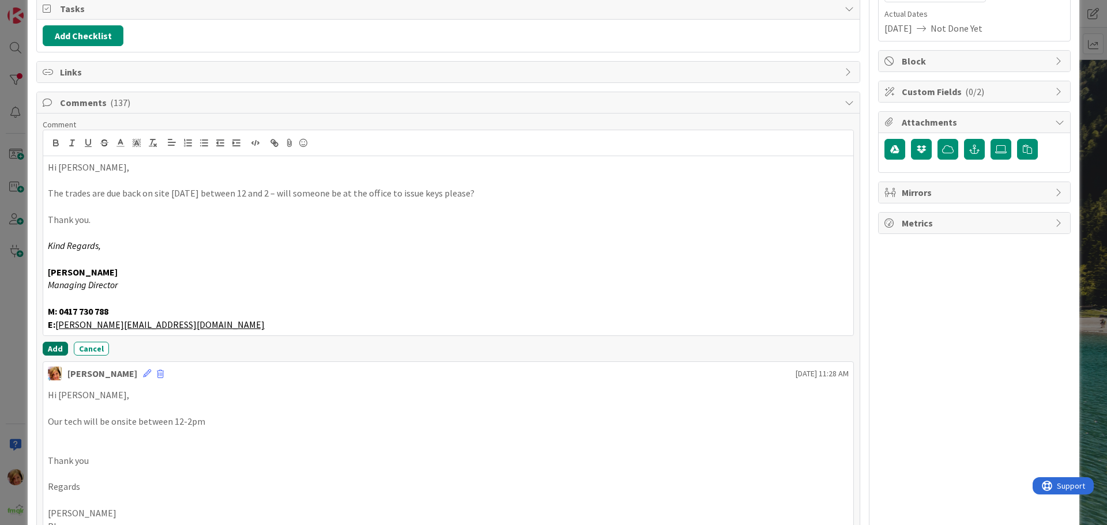
click at [55, 345] on button "Add" at bounding box center [55, 349] width 25 height 14
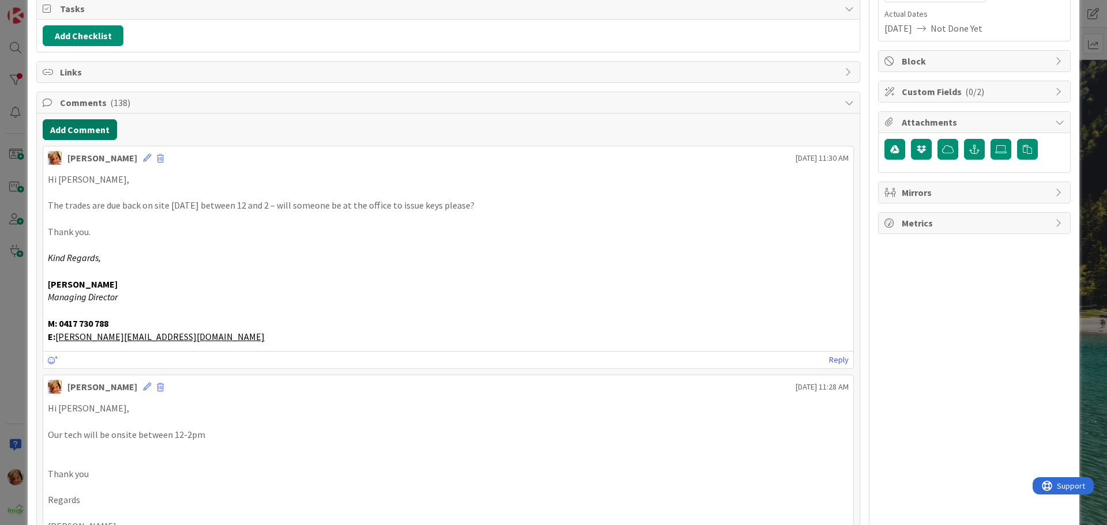
drag, startPoint x: 92, startPoint y: 127, endPoint x: 17, endPoint y: 187, distance: 96.8
click at [92, 127] on button "Add Comment" at bounding box center [80, 129] width 74 height 21
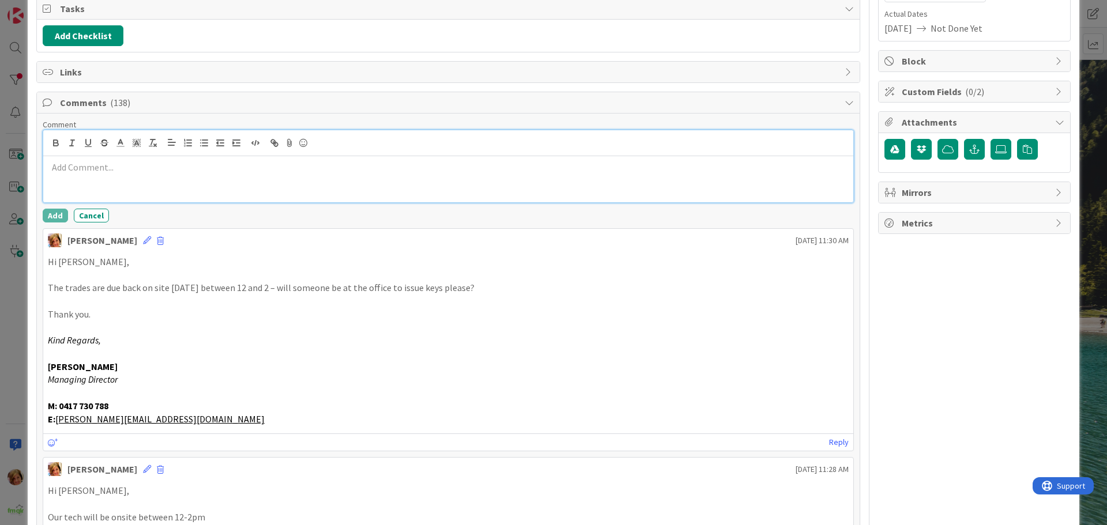
click at [122, 182] on div at bounding box center [448, 179] width 810 height 46
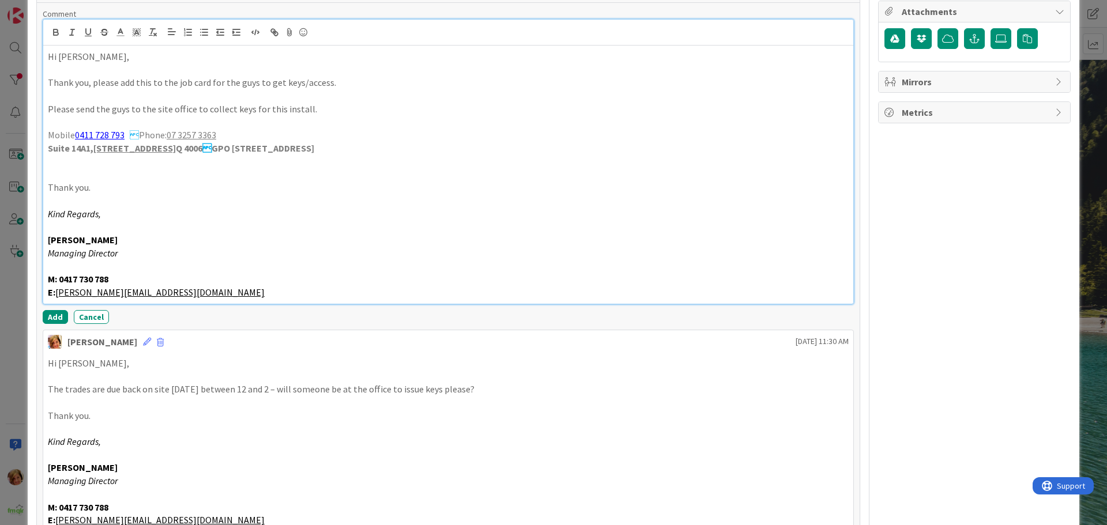
scroll to position [288, 0]
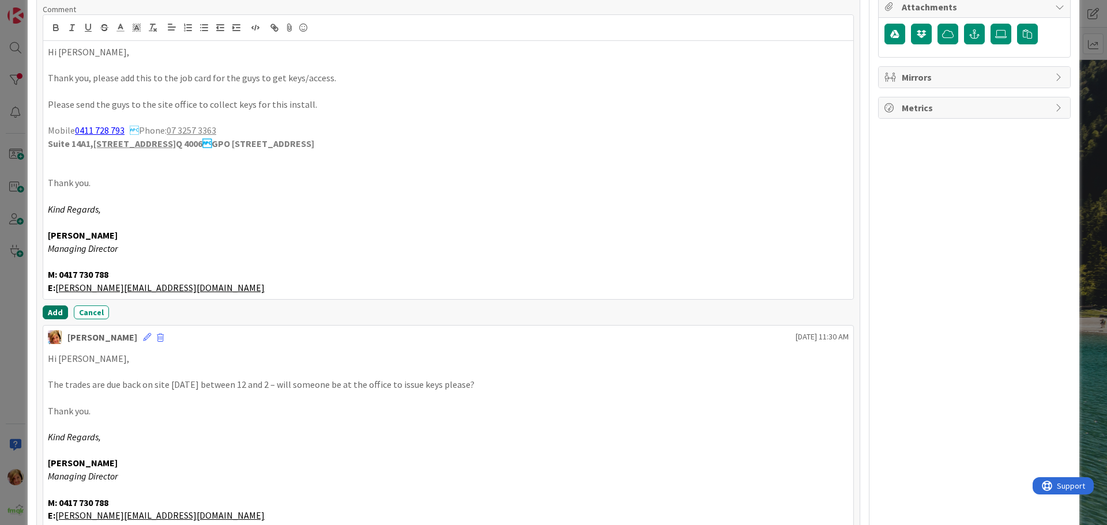
click at [57, 308] on button "Add" at bounding box center [55, 312] width 25 height 14
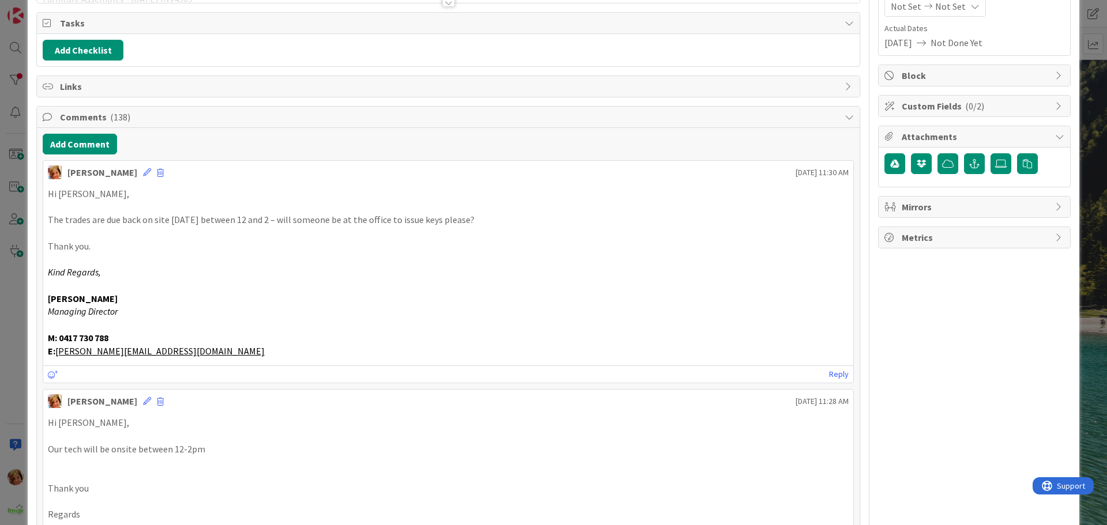
scroll to position [0, 0]
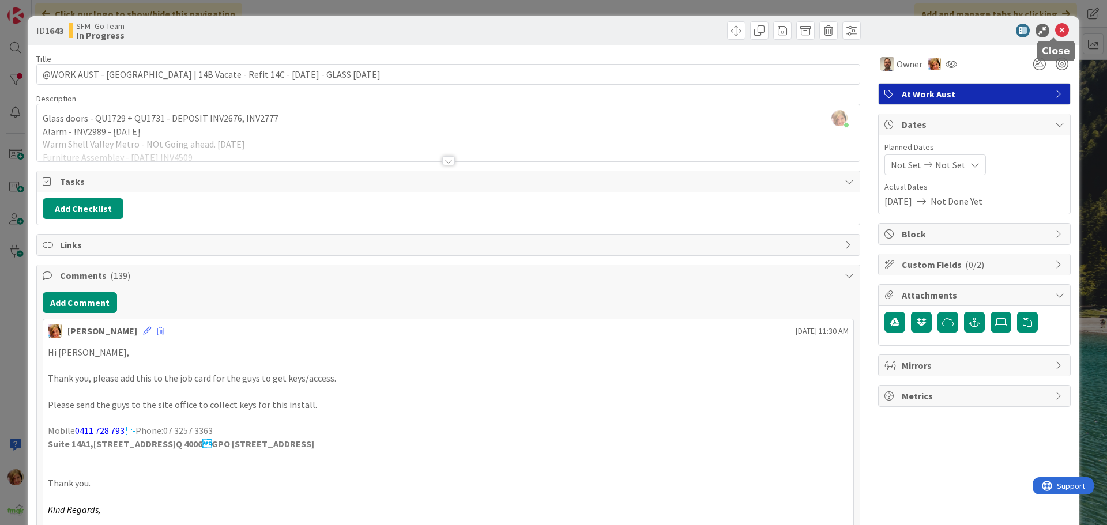
click at [1055, 31] on icon at bounding box center [1062, 31] width 14 height 14
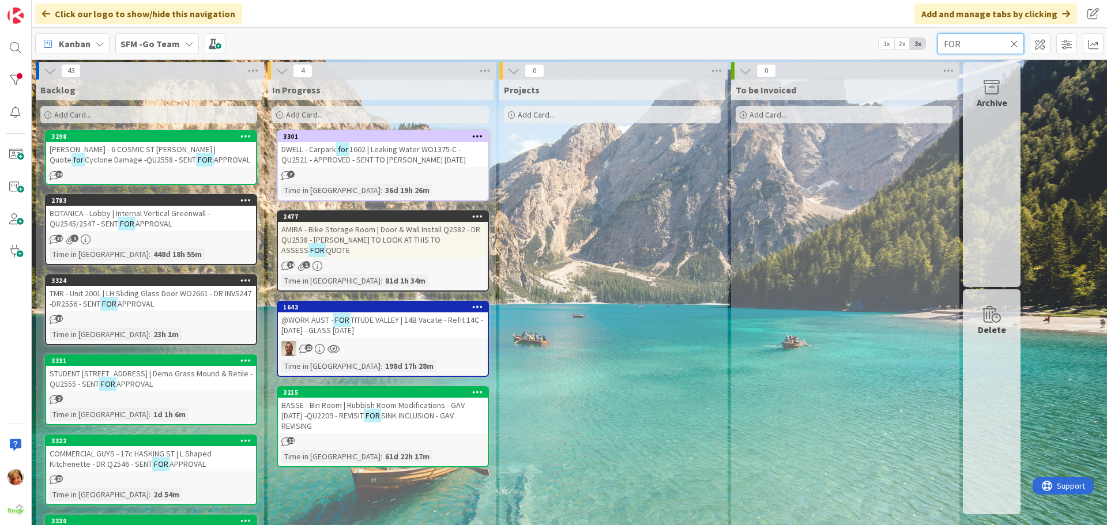
click at [979, 45] on input "FOR" at bounding box center [980, 43] width 86 height 21
type input "F"
type input "SOUTHPORT"
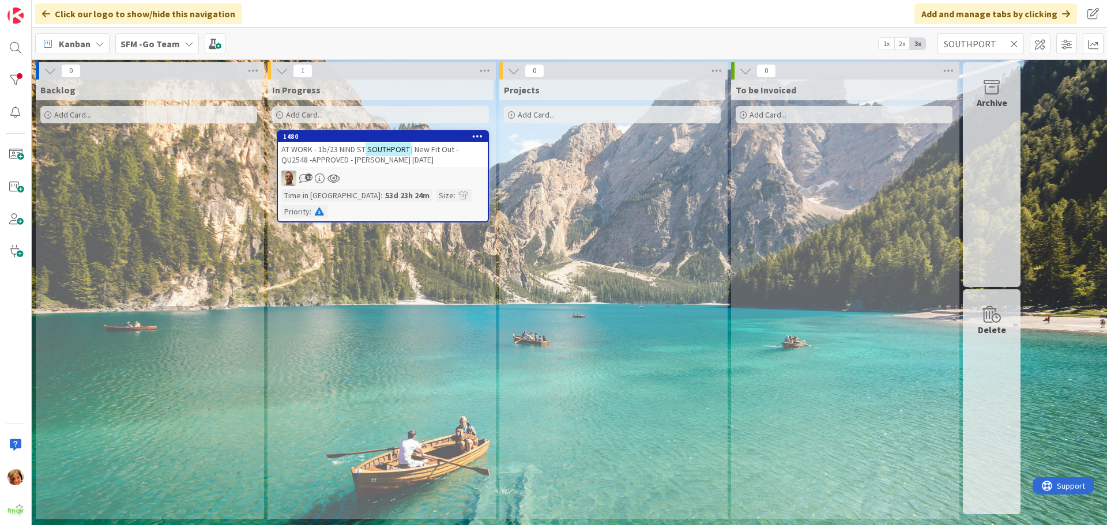
click at [363, 152] on span "AT WORK - 1b/23 NIND ST" at bounding box center [323, 149] width 84 height 10
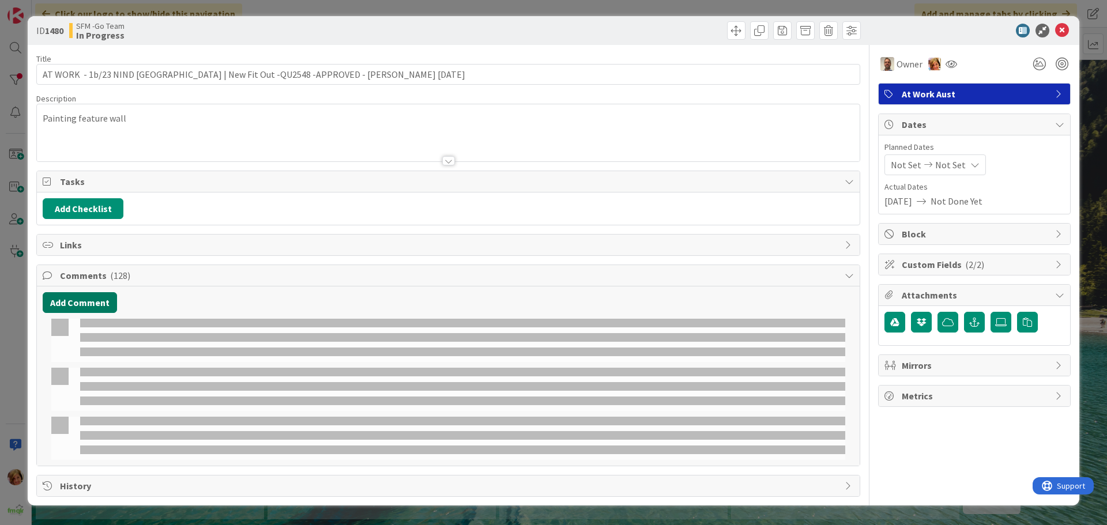
click at [76, 300] on button "Add Comment" at bounding box center [80, 302] width 74 height 21
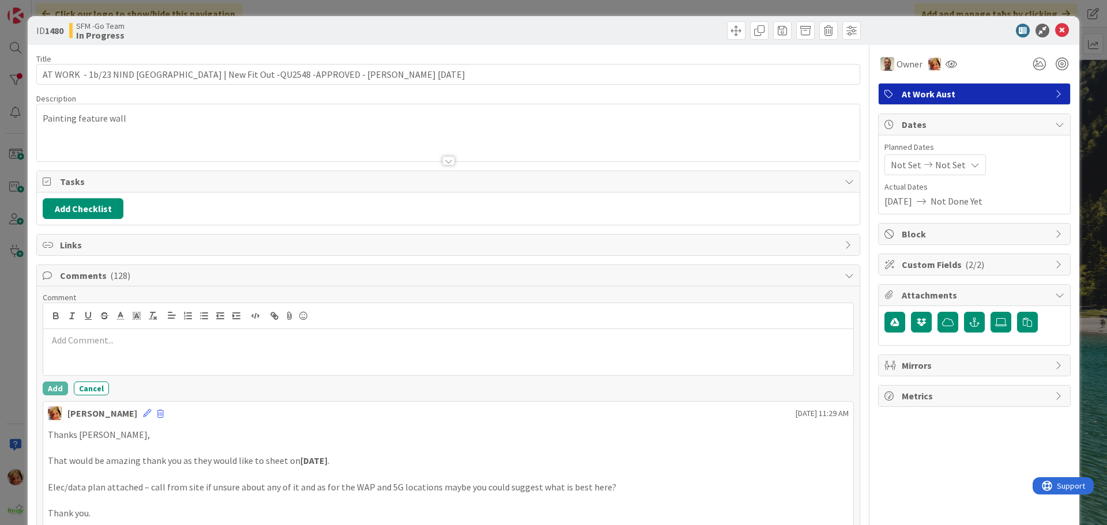
click at [115, 356] on div at bounding box center [448, 352] width 810 height 46
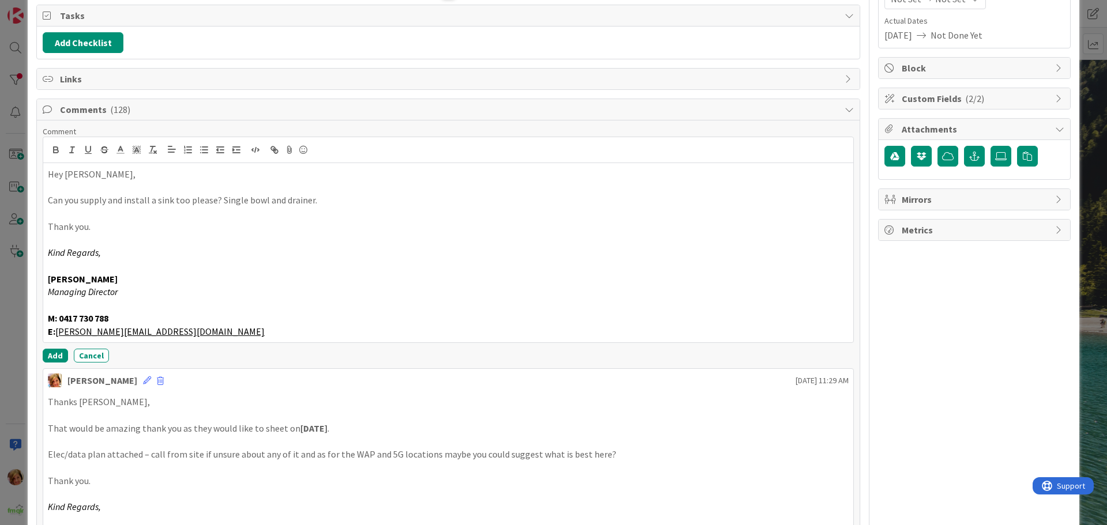
scroll to position [173, 0]
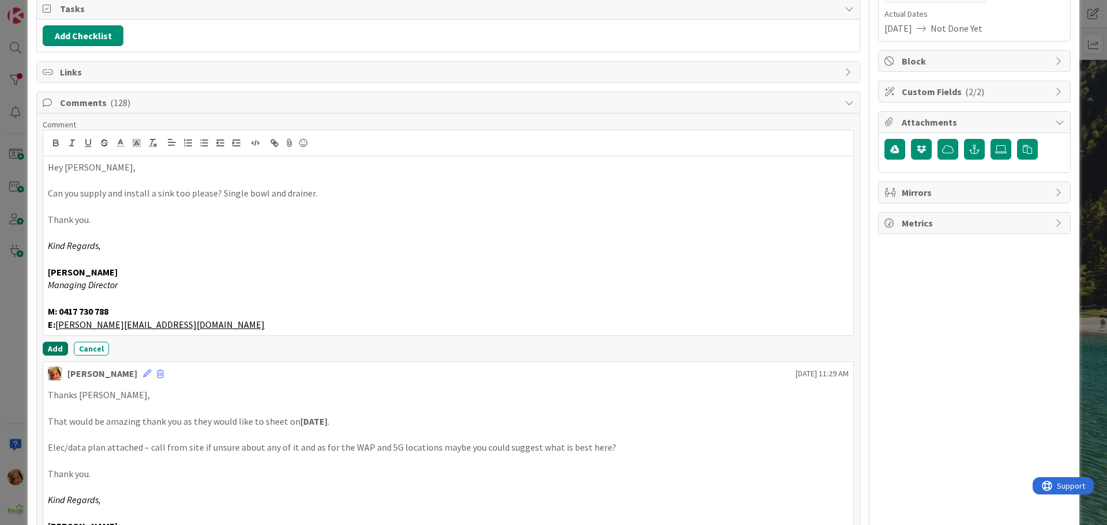
click at [56, 350] on button "Add" at bounding box center [55, 349] width 25 height 14
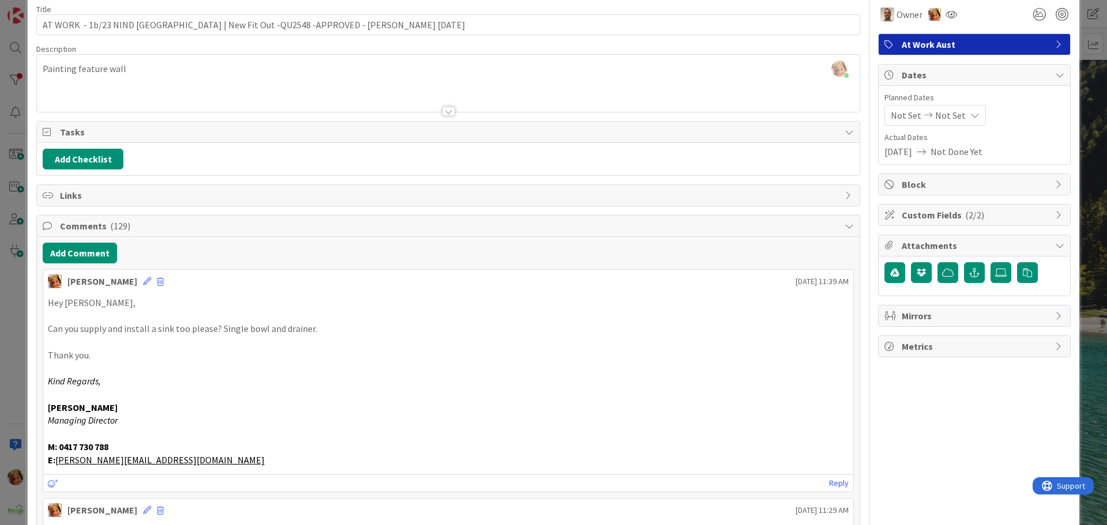
scroll to position [0, 0]
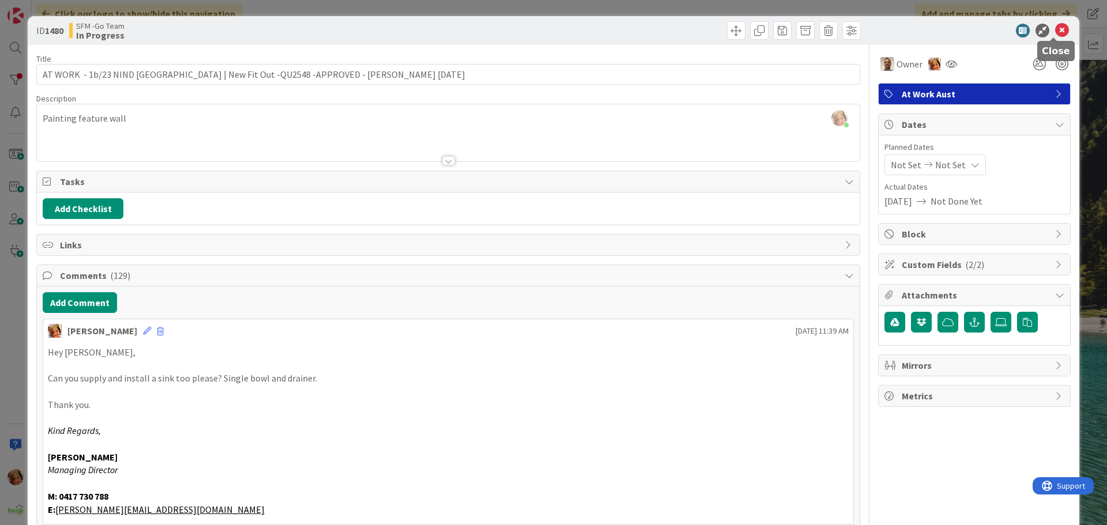
click at [1055, 31] on icon at bounding box center [1062, 31] width 14 height 14
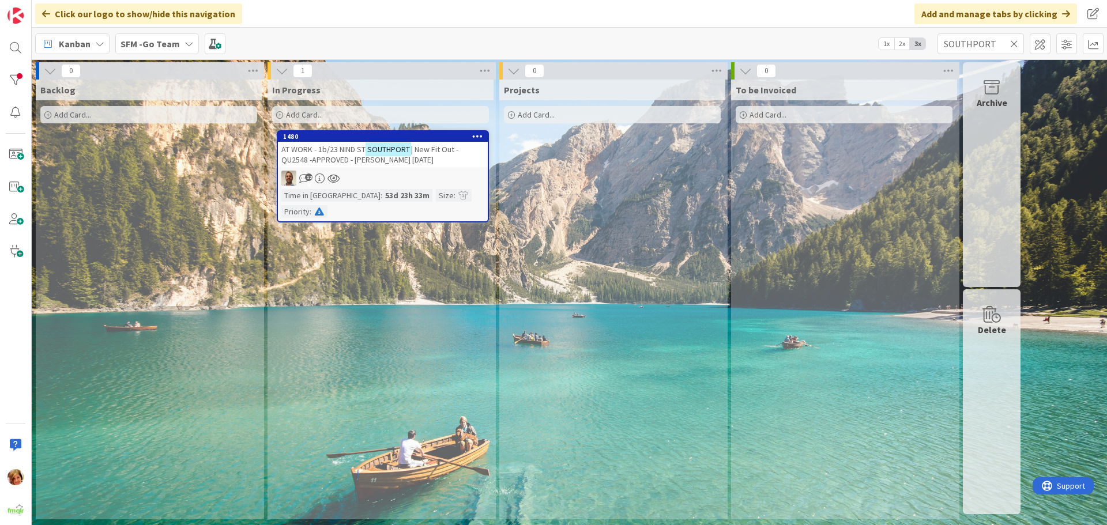
click at [1014, 43] on icon at bounding box center [1014, 44] width 8 height 10
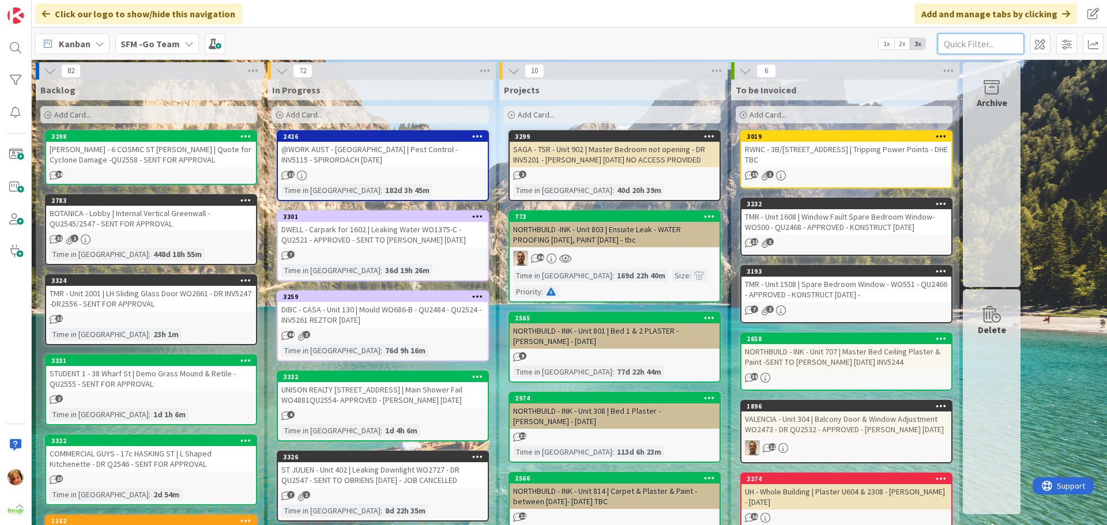
click at [975, 46] on input "text" at bounding box center [980, 43] width 86 height 21
type input "SOUTHPORT"
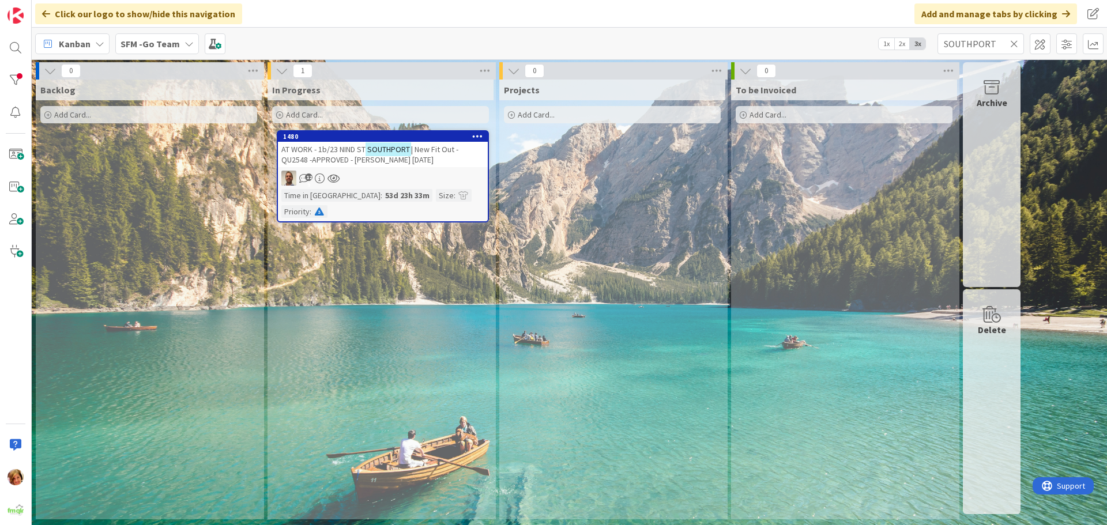
click at [345, 146] on span "AT WORK - 1b/23 NIND ST" at bounding box center [323, 149] width 84 height 10
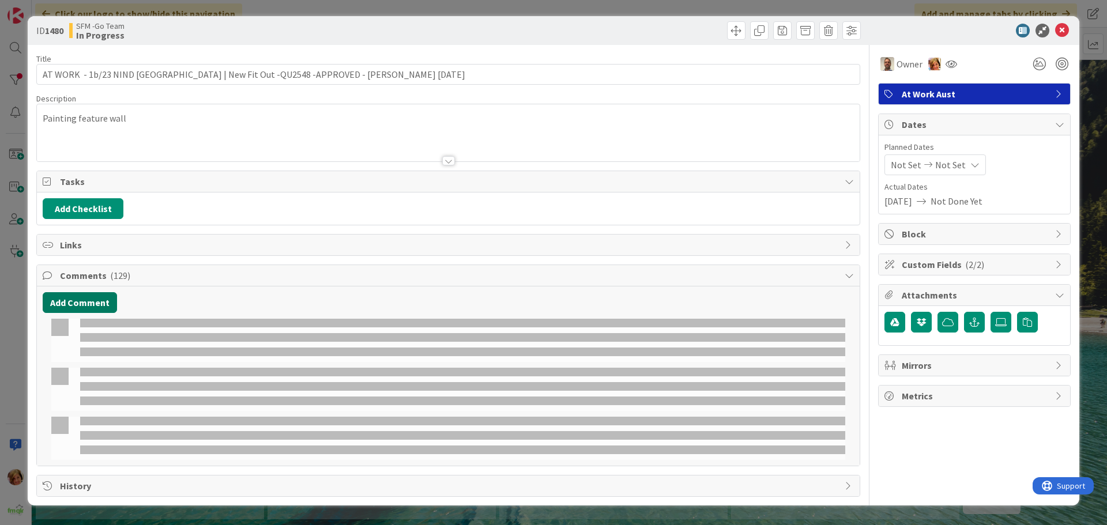
click at [81, 305] on button "Add Comment" at bounding box center [80, 302] width 74 height 21
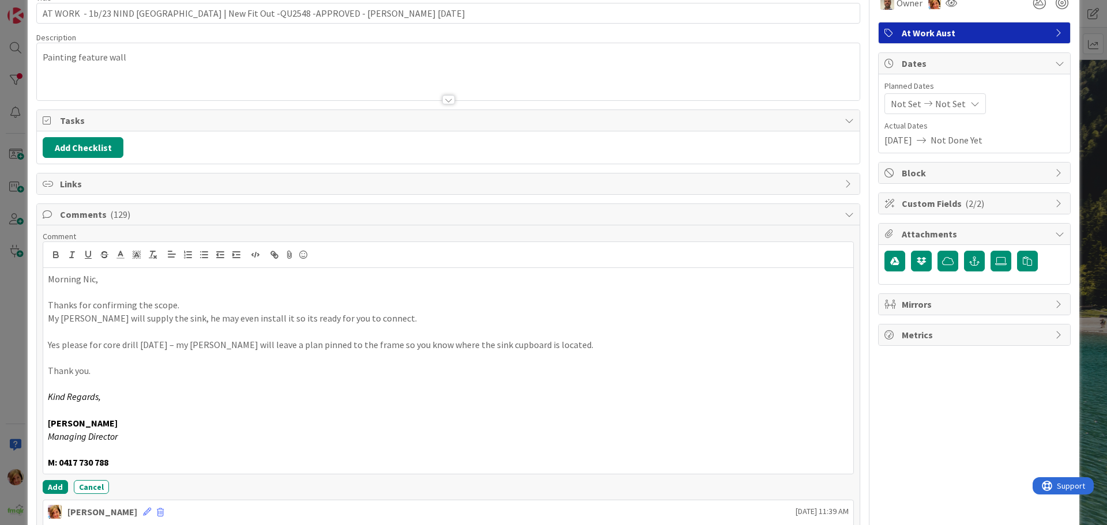
scroll to position [177, 0]
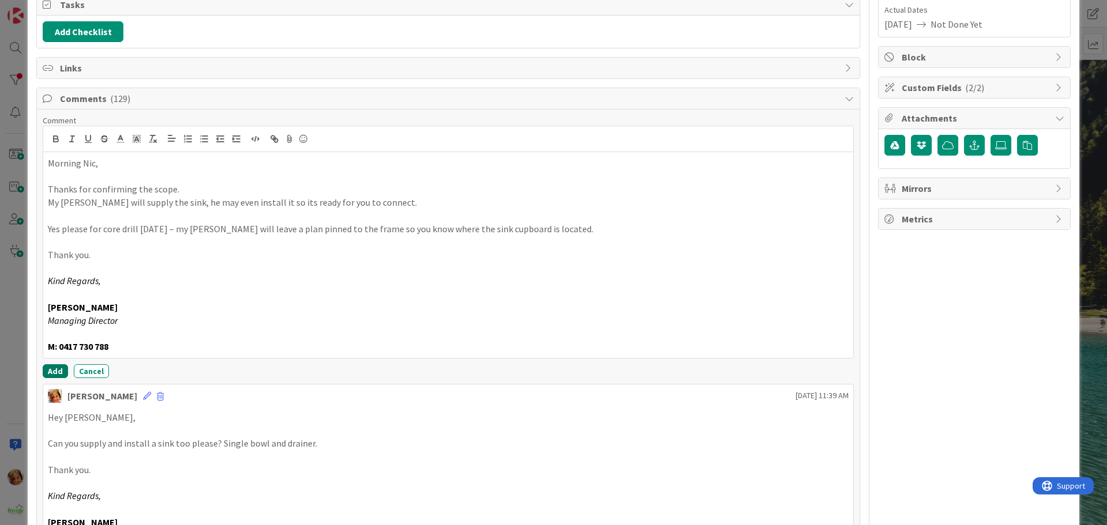
click at [49, 371] on button "Add" at bounding box center [55, 371] width 25 height 14
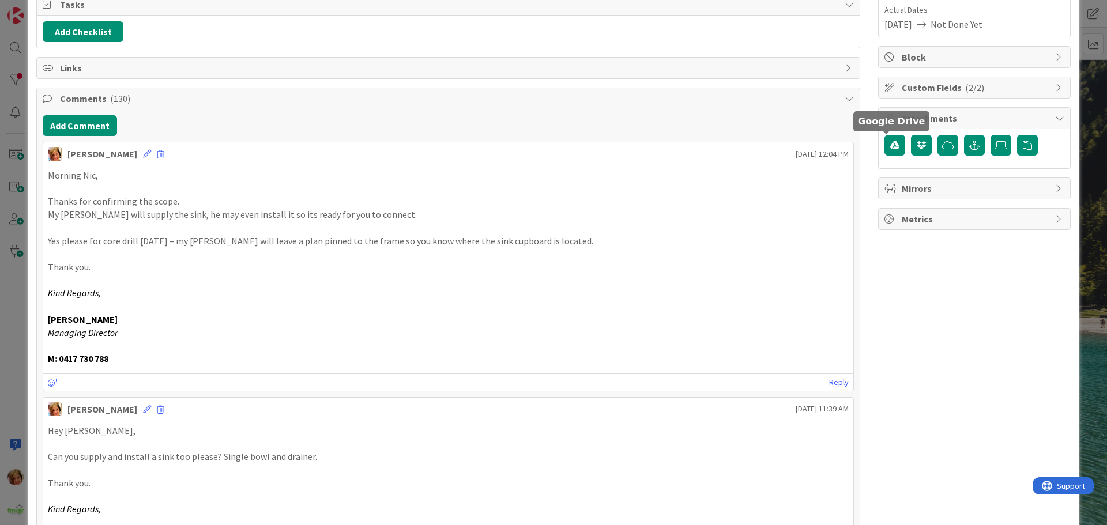
scroll to position [0, 0]
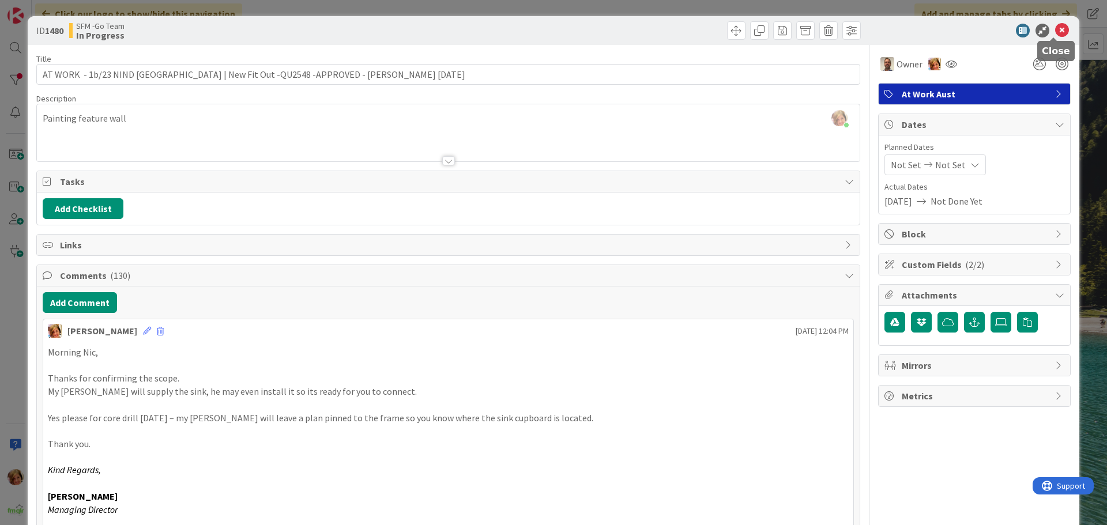
drag, startPoint x: 1057, startPoint y: 29, endPoint x: 1012, endPoint y: 35, distance: 45.4
click at [1057, 29] on icon at bounding box center [1062, 31] width 14 height 14
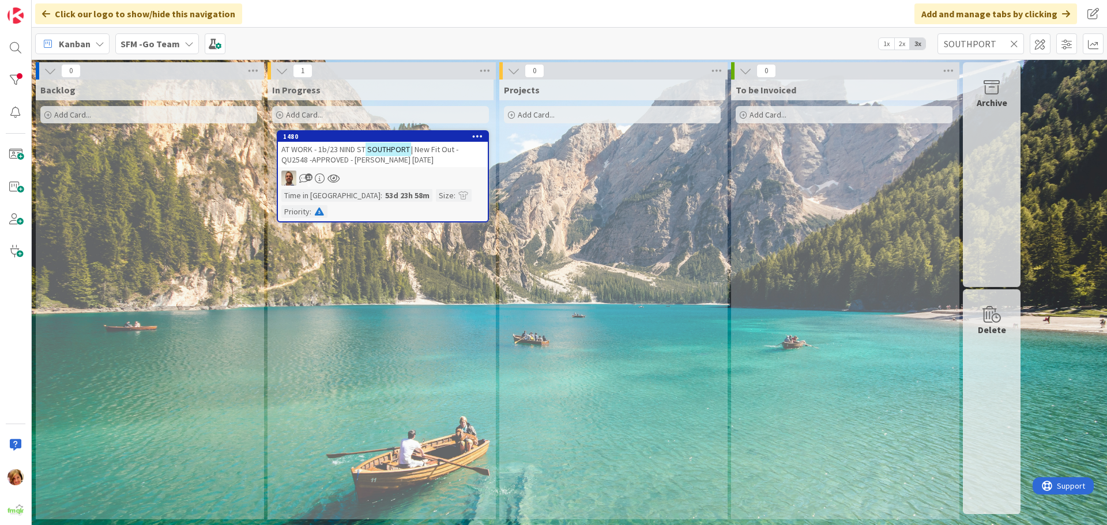
click at [1014, 44] on icon at bounding box center [1014, 44] width 8 height 10
click at [1013, 43] on input "text" at bounding box center [980, 43] width 86 height 21
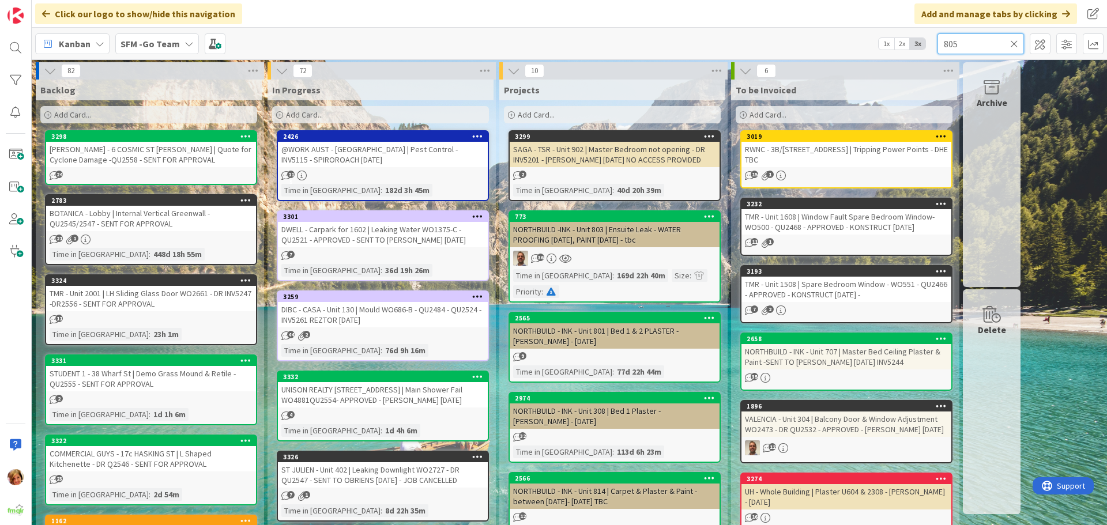
type input "805"
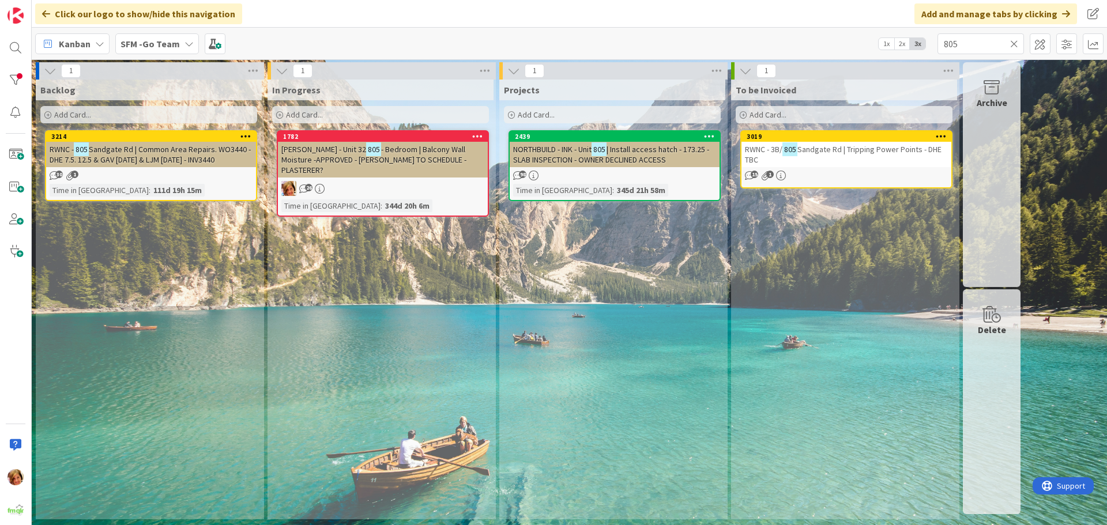
click at [827, 144] on div "RWNC - 3B/ [STREET_ADDRESS] | Tripping Power Points - DHE TBC" at bounding box center [846, 154] width 210 height 25
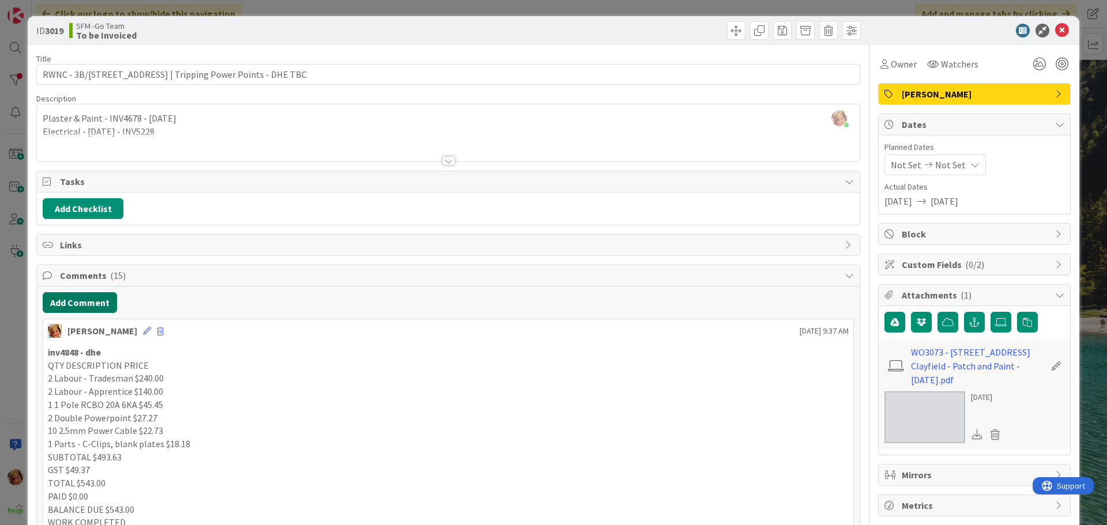
click at [81, 300] on button "Add Comment" at bounding box center [80, 302] width 74 height 21
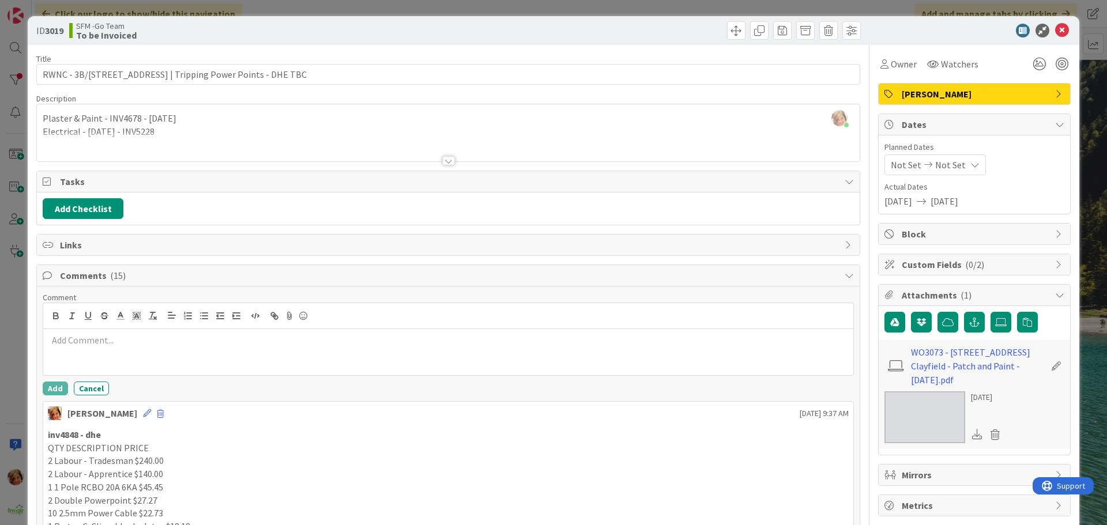
click at [105, 335] on p at bounding box center [448, 340] width 801 height 13
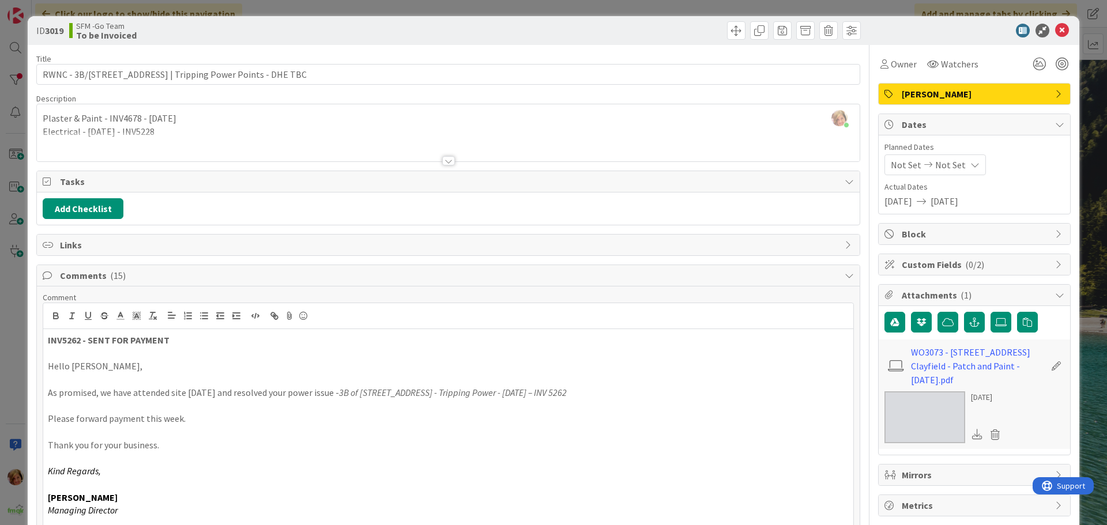
scroll to position [43, 0]
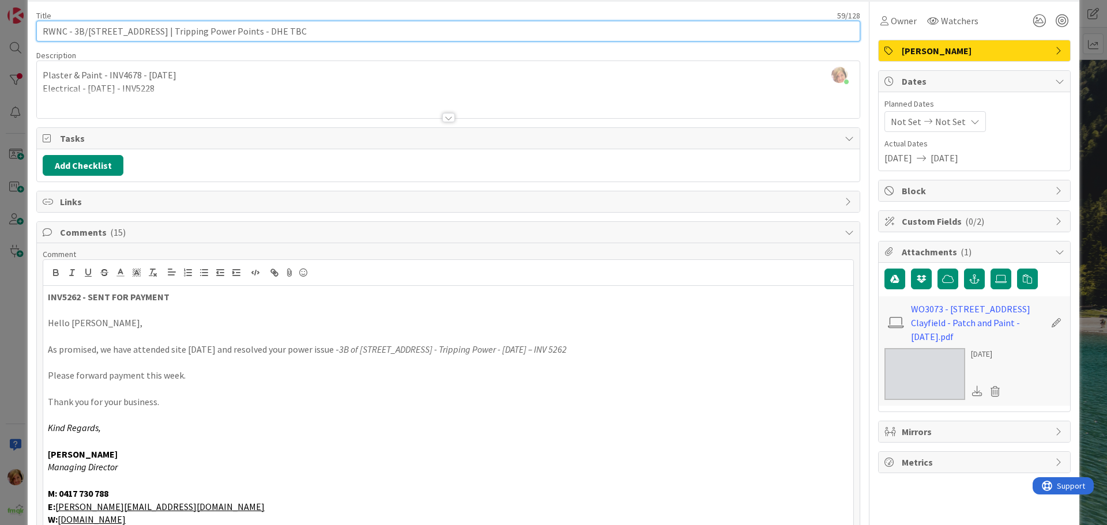
click at [289, 31] on input "RWNC - 3B/[STREET_ADDRESS] | Tripping Power Points - DHE TBC" at bounding box center [448, 31] width 824 height 21
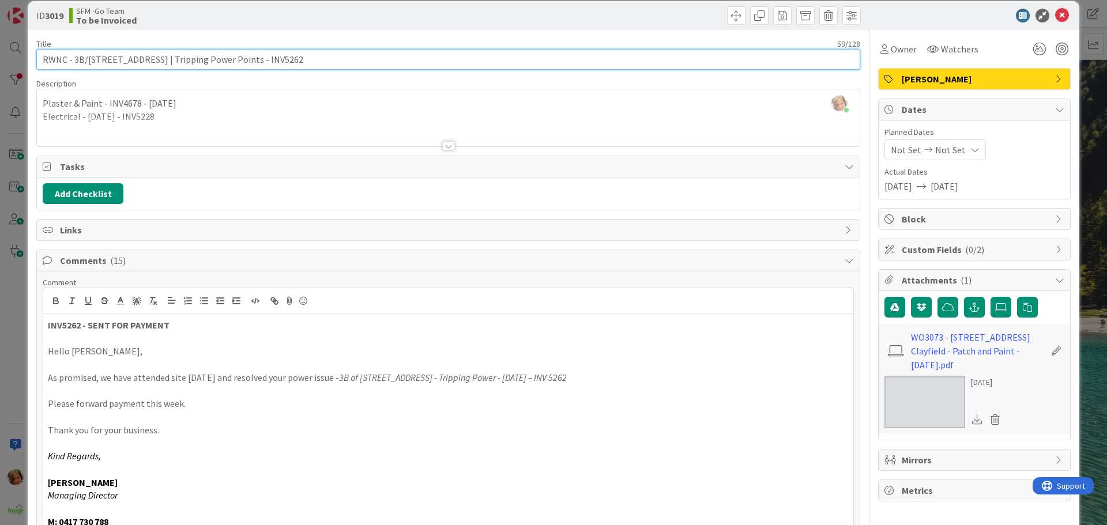
scroll to position [0, 0]
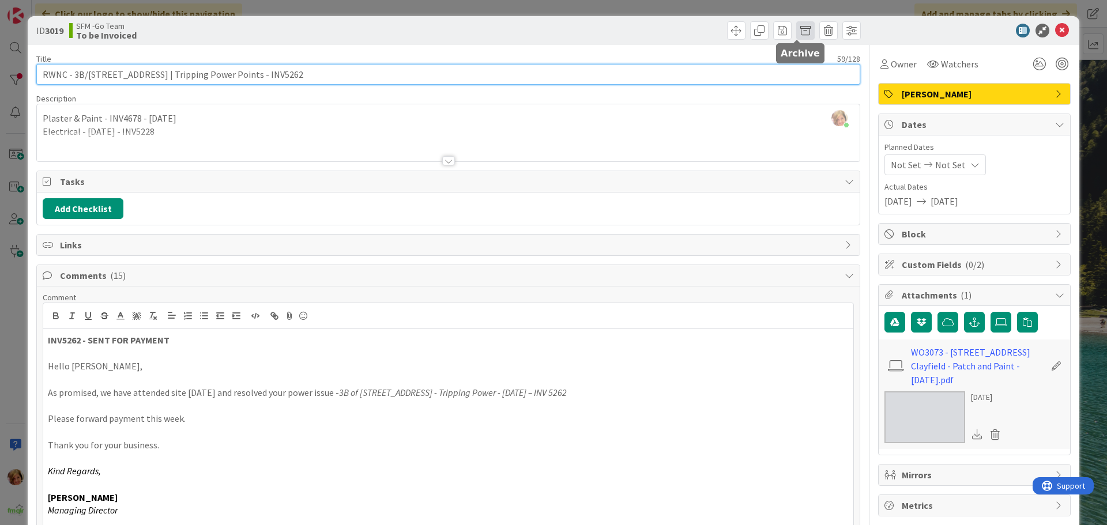
type input "RWNC - 3B/[STREET_ADDRESS] | Tripping Power Points - INV5262"
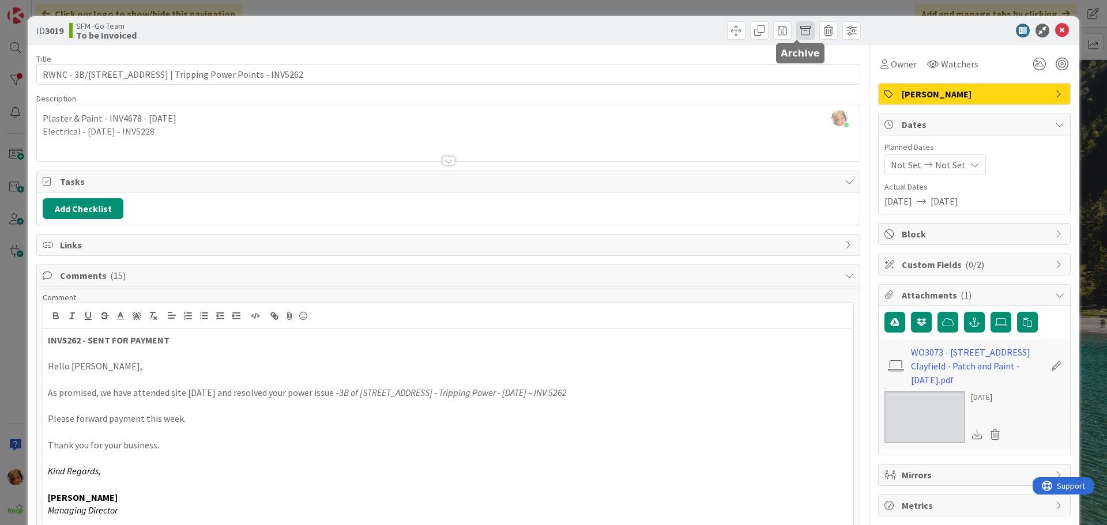
click at [799, 32] on span at bounding box center [805, 30] width 18 height 18
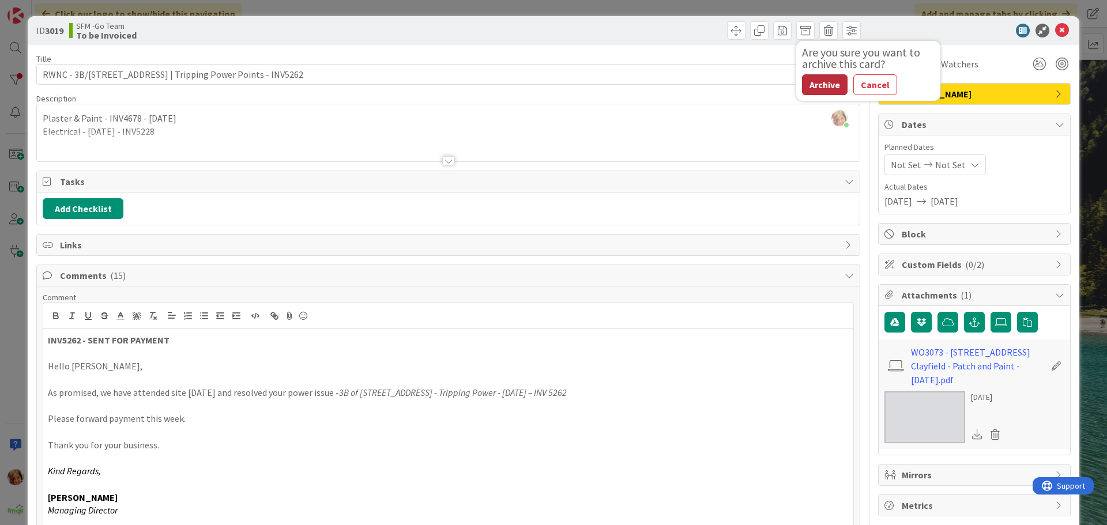
click at [824, 83] on button "Archive" at bounding box center [825, 84] width 46 height 21
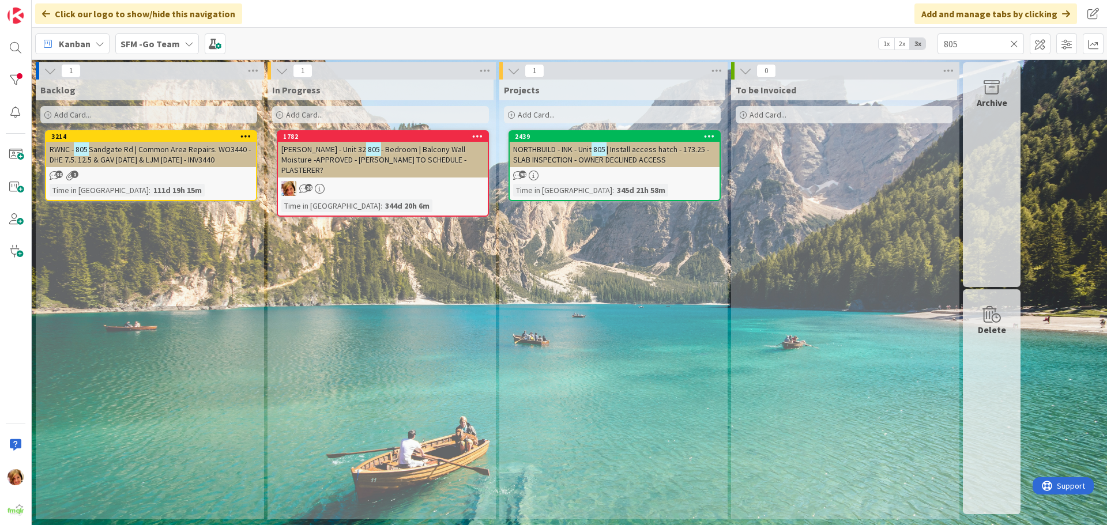
click at [1014, 45] on icon at bounding box center [1014, 44] width 8 height 10
click at [1014, 45] on input "text" at bounding box center [980, 43] width 86 height 21
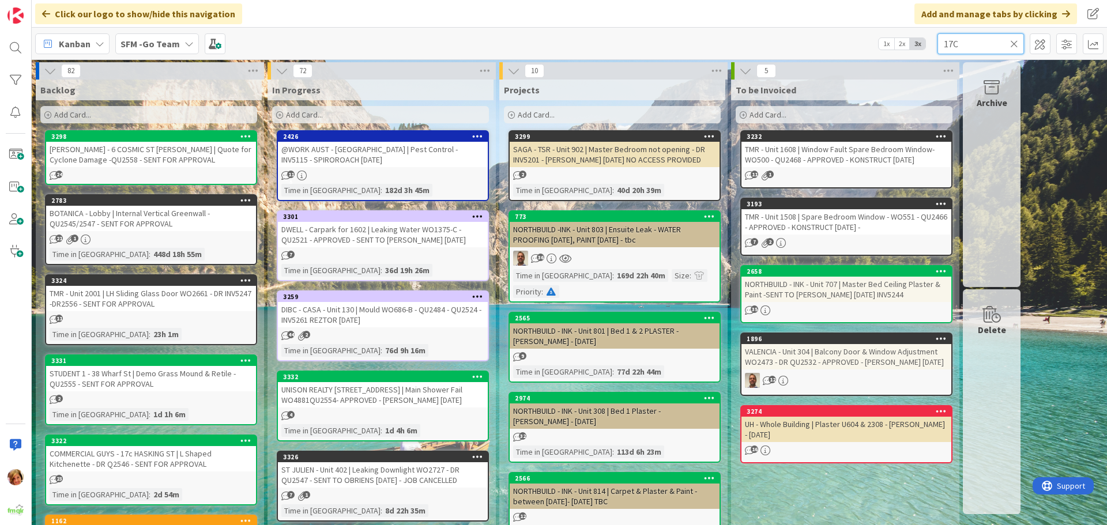
type input "17C"
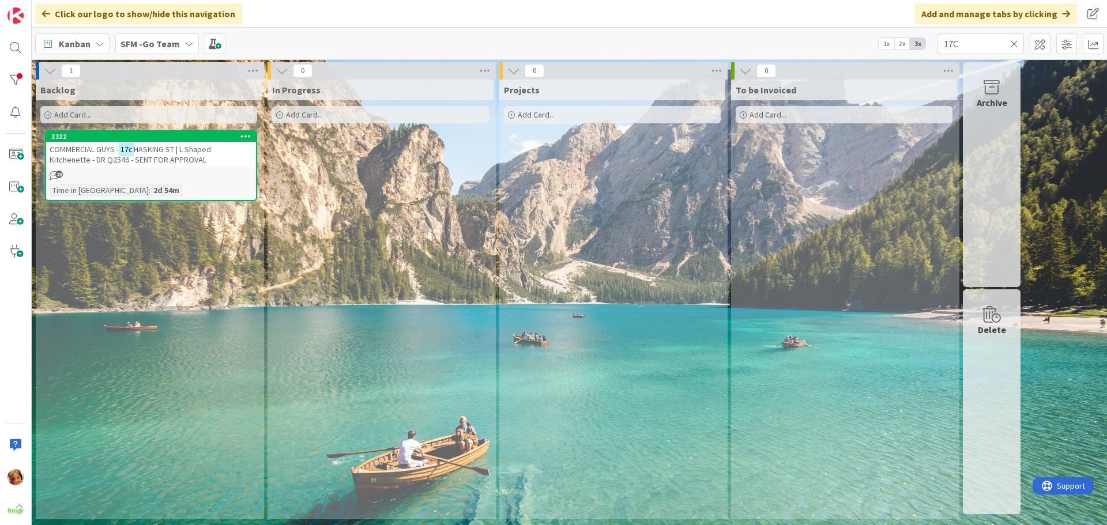
click at [172, 150] on span "HASKING ST | L Shaped Kitchenette - DR Q2546 - SENT FOR APPROVAL" at bounding box center [130, 154] width 161 height 21
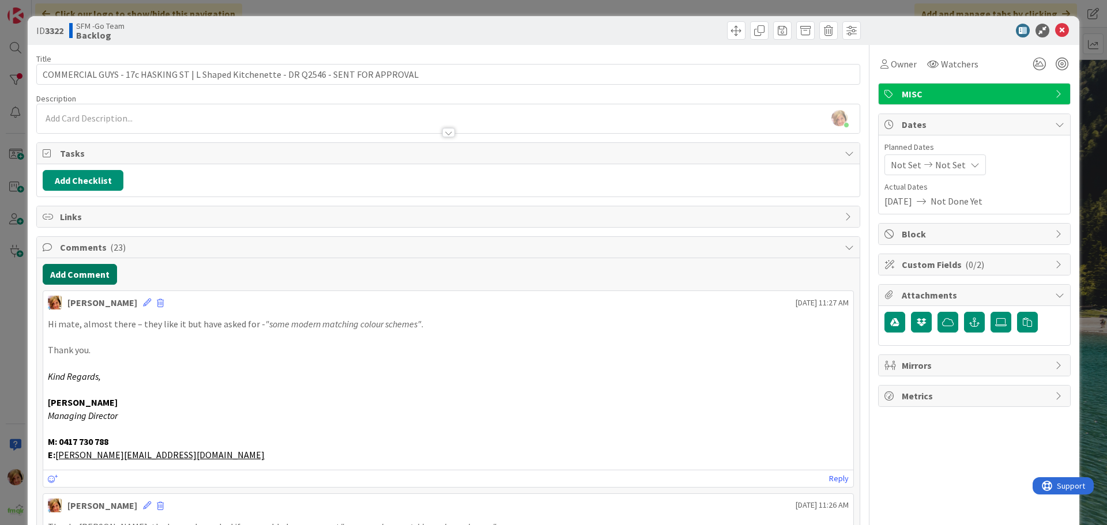
click at [73, 276] on button "Add Comment" at bounding box center [80, 274] width 74 height 21
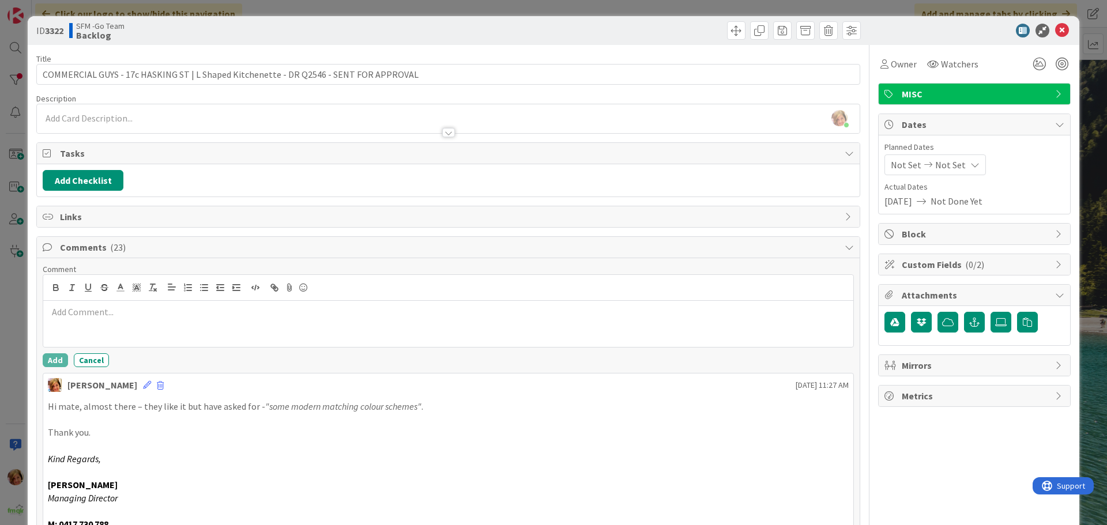
click at [122, 308] on p at bounding box center [448, 311] width 801 height 13
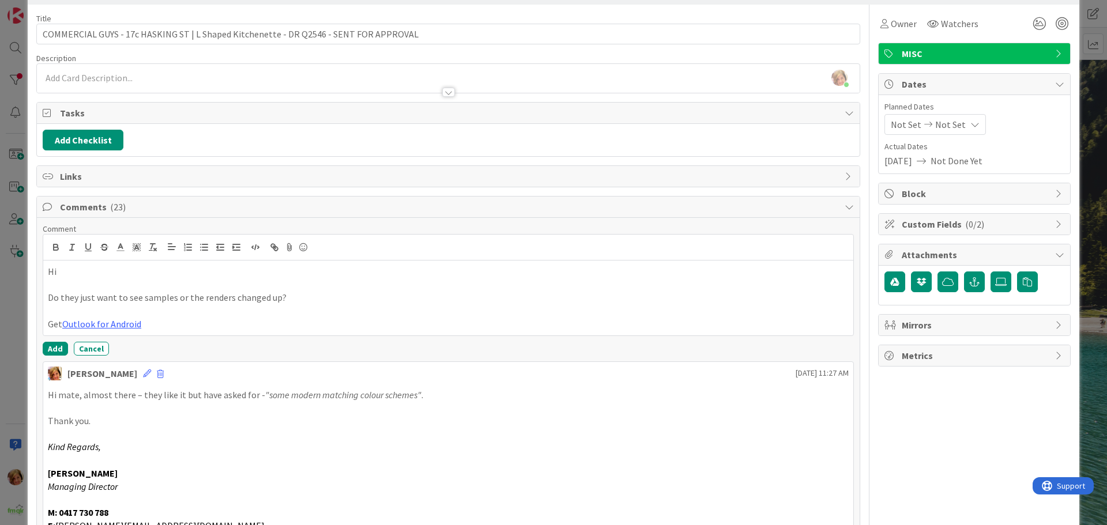
scroll to position [58, 0]
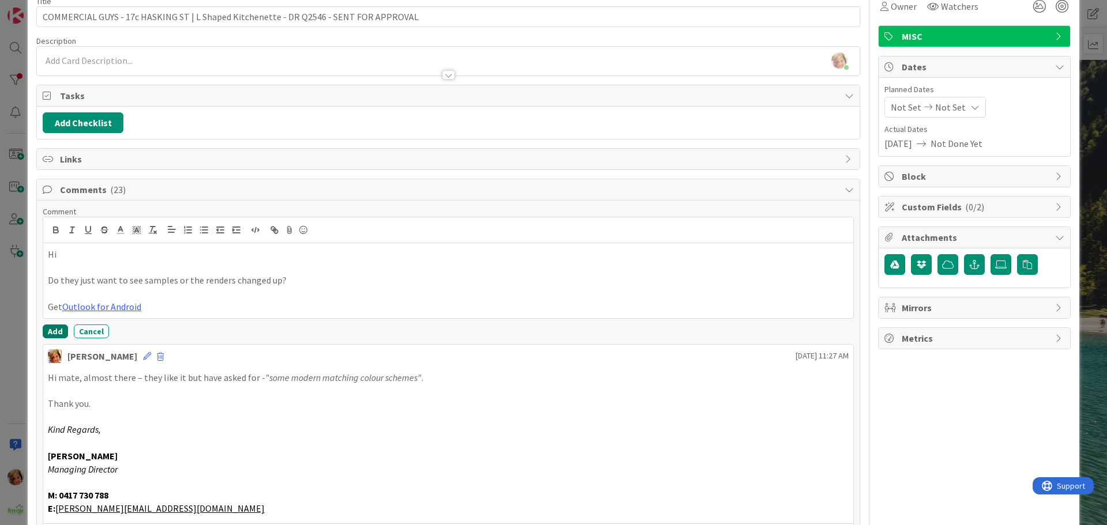
click at [57, 328] on button "Add" at bounding box center [55, 332] width 25 height 14
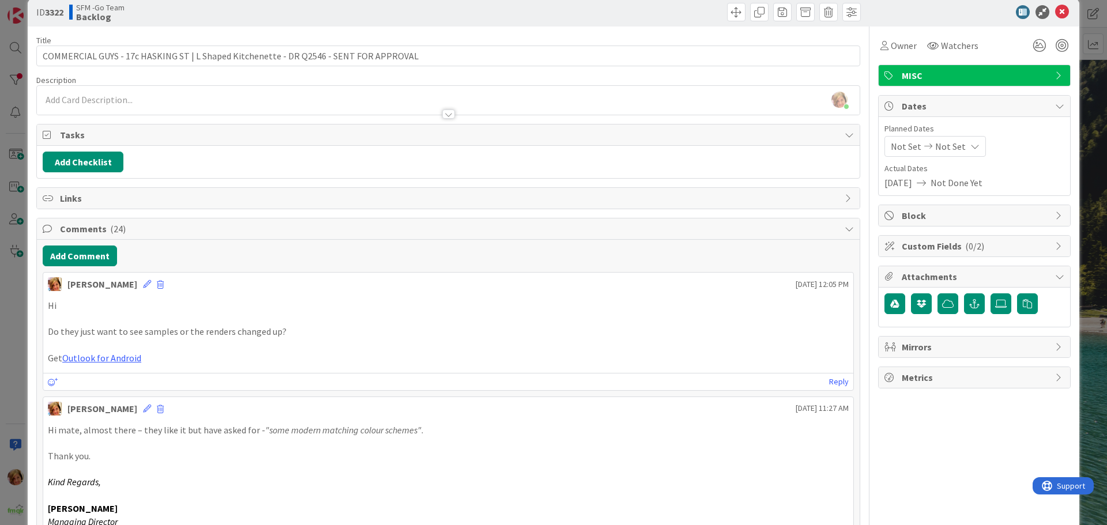
scroll to position [0, 0]
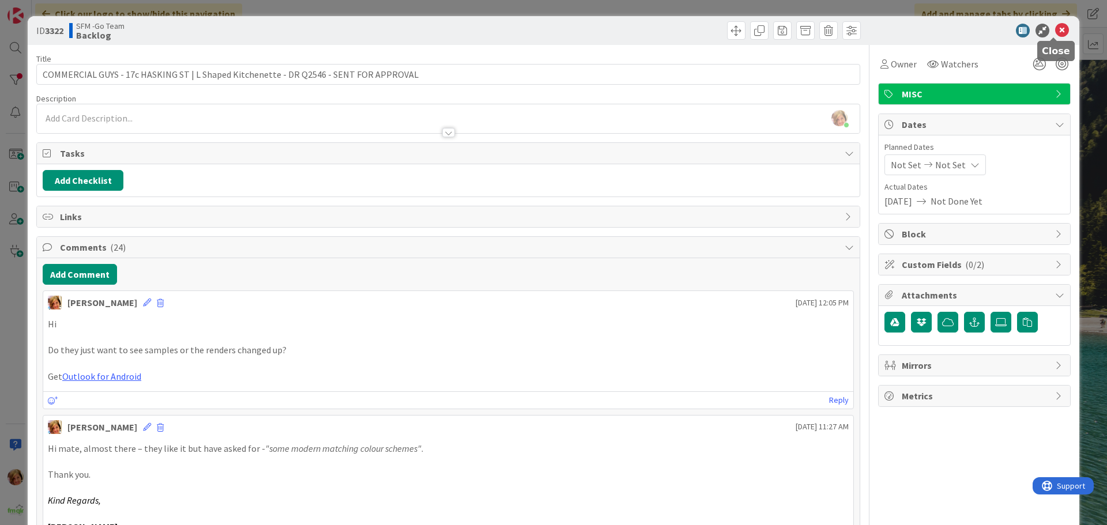
click at [1055, 31] on icon at bounding box center [1062, 31] width 14 height 14
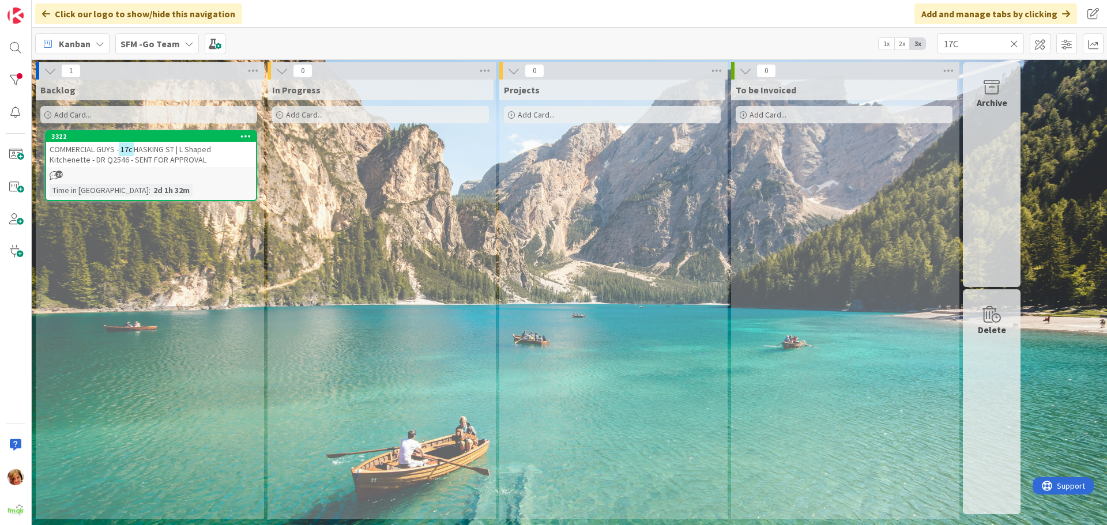
click at [1013, 44] on icon at bounding box center [1014, 44] width 8 height 10
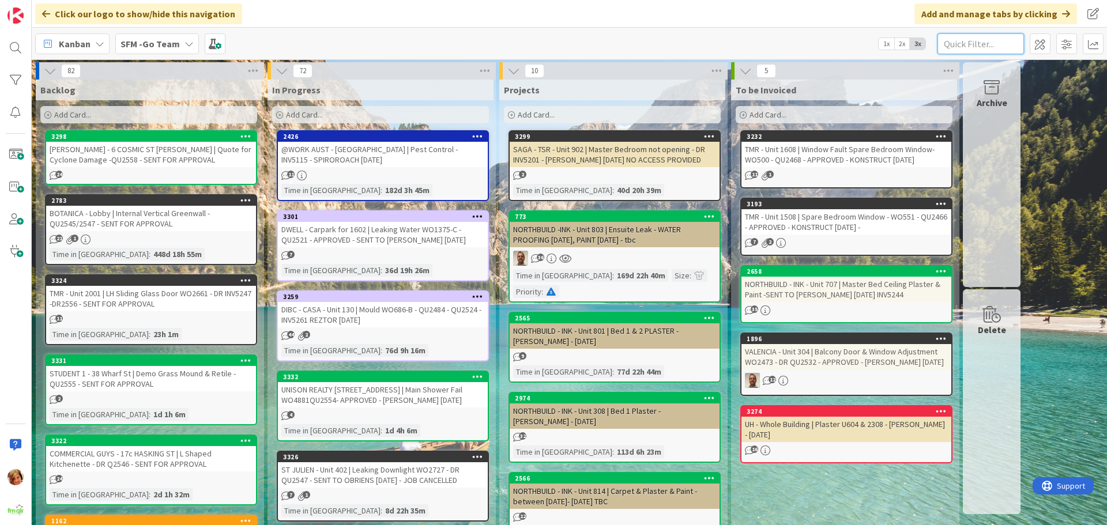
click at [1003, 44] on input "text" at bounding box center [980, 43] width 86 height 21
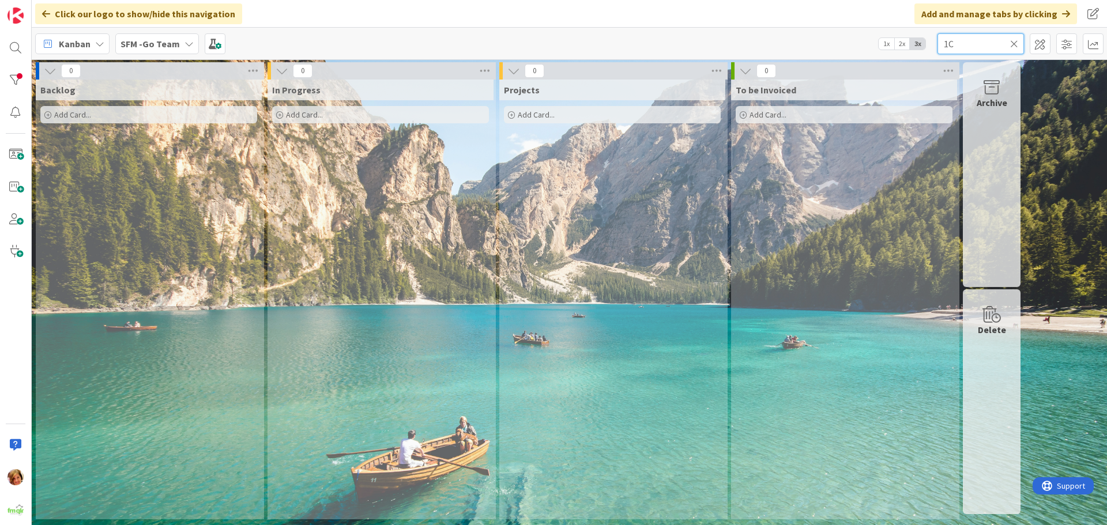
type input "1"
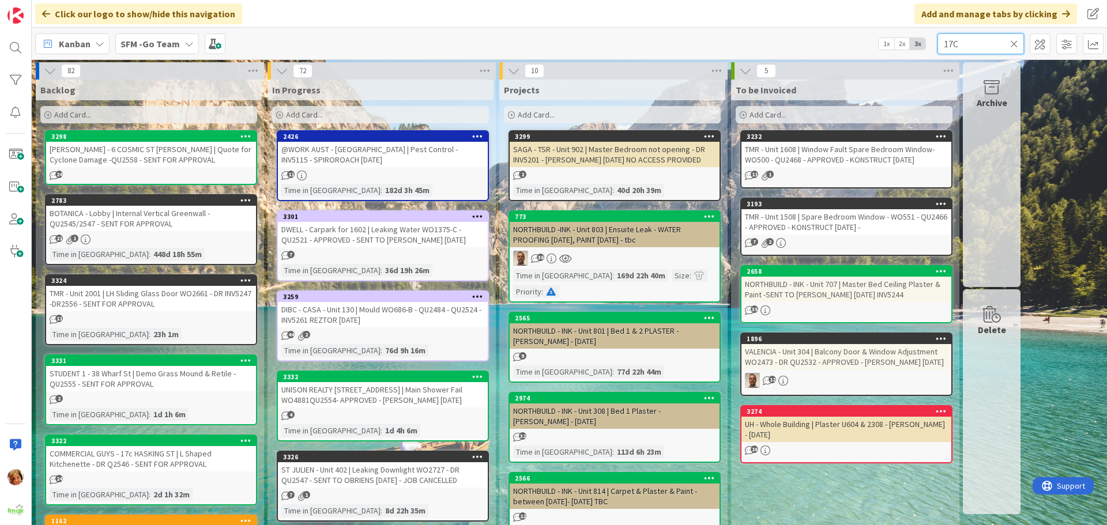
type input "17C"
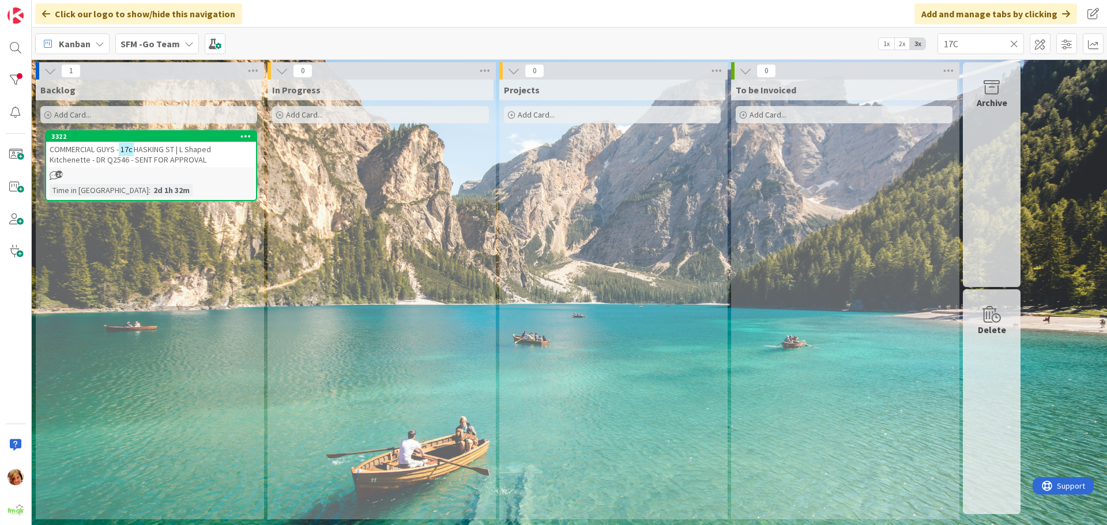
click at [163, 152] on span "HASKING ST | L Shaped Kitchenette - DR Q2546 - SENT FOR APPROVAL" at bounding box center [130, 154] width 161 height 21
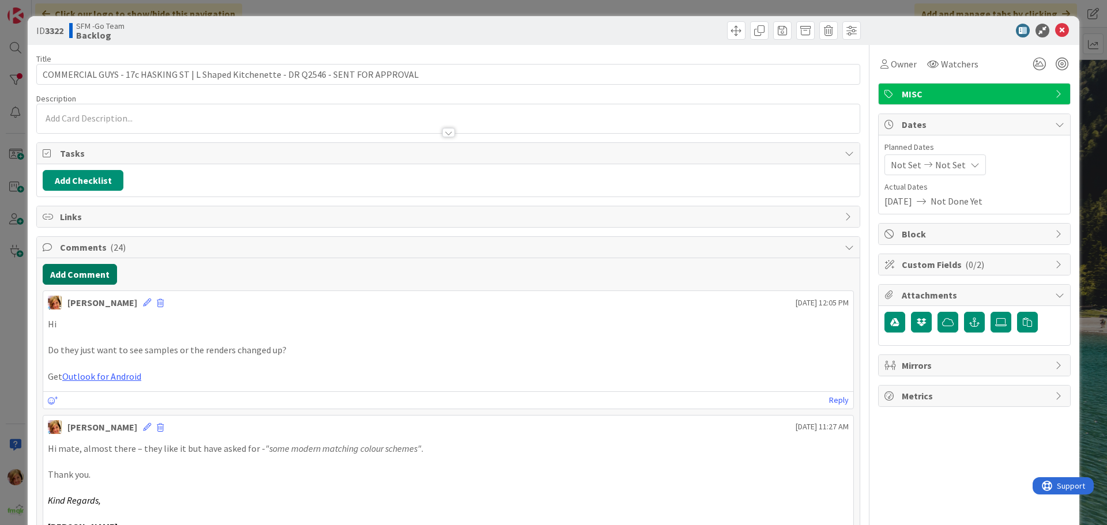
click at [84, 270] on button "Add Comment" at bounding box center [80, 274] width 74 height 21
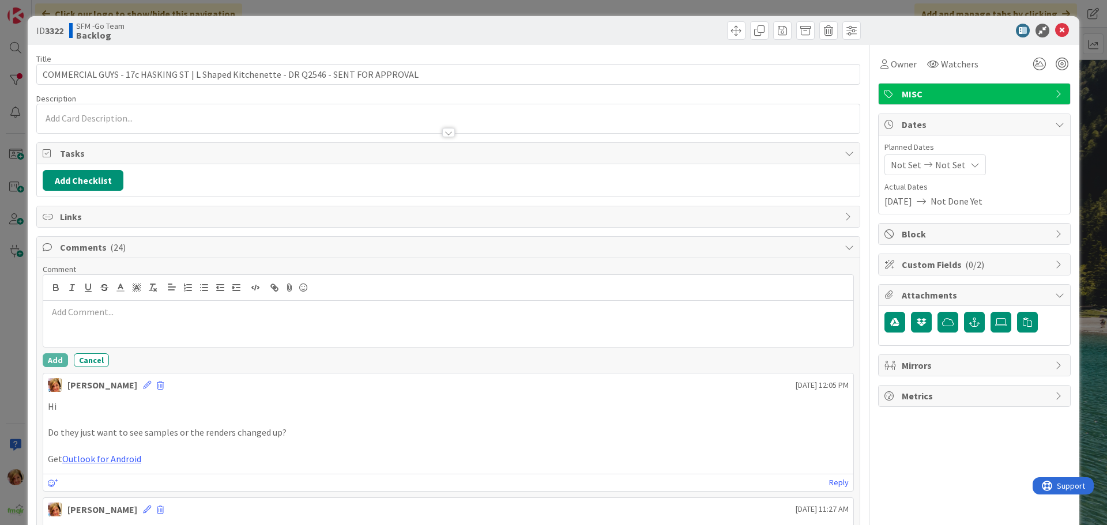
click at [100, 314] on p at bounding box center [448, 311] width 801 height 13
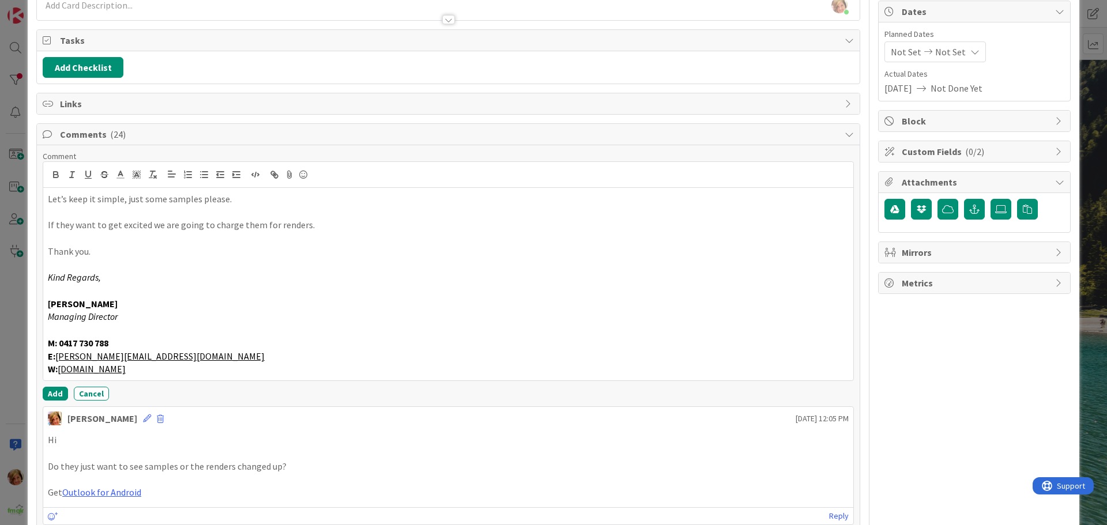
scroll to position [115, 0]
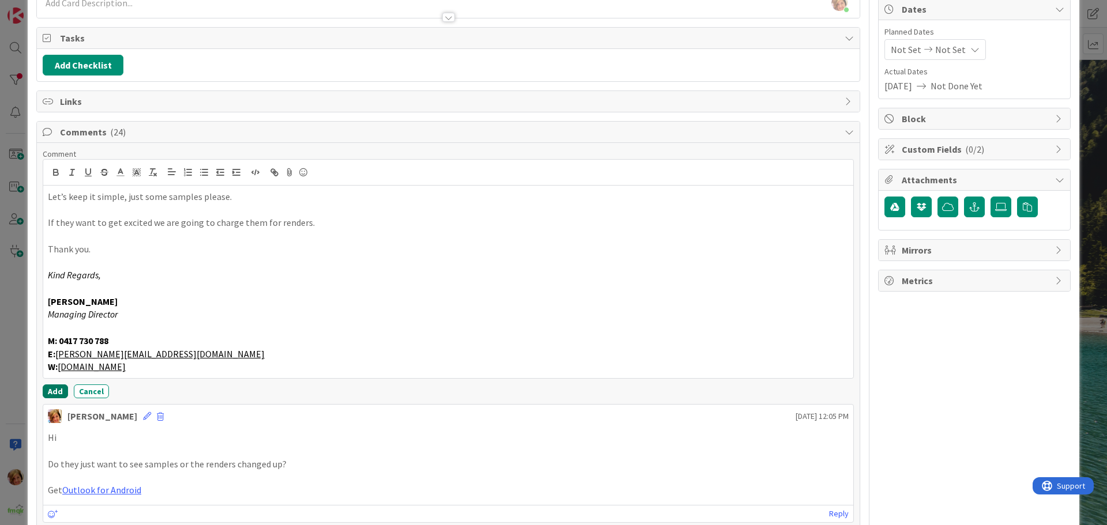
click at [54, 390] on button "Add" at bounding box center [55, 391] width 25 height 14
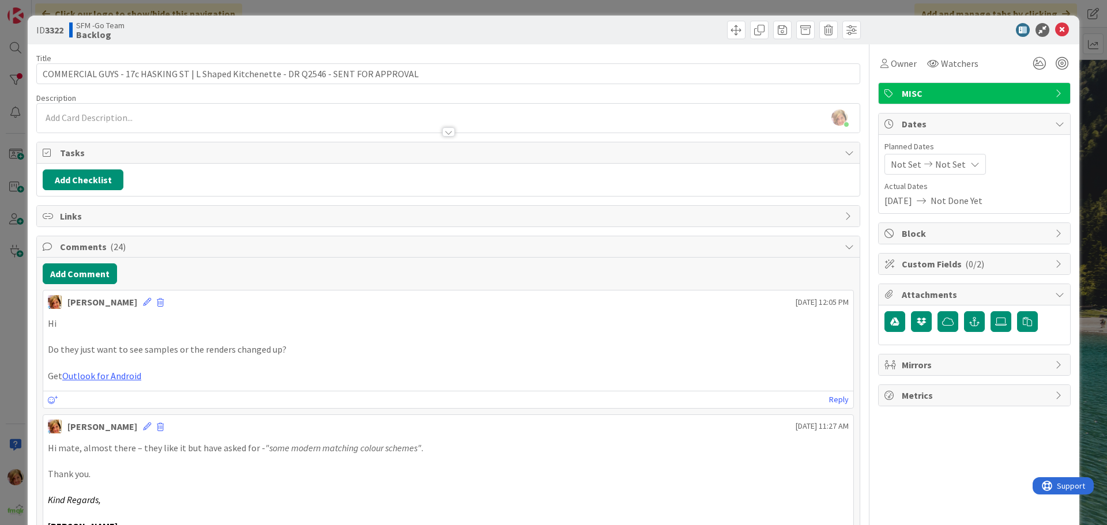
scroll to position [0, 0]
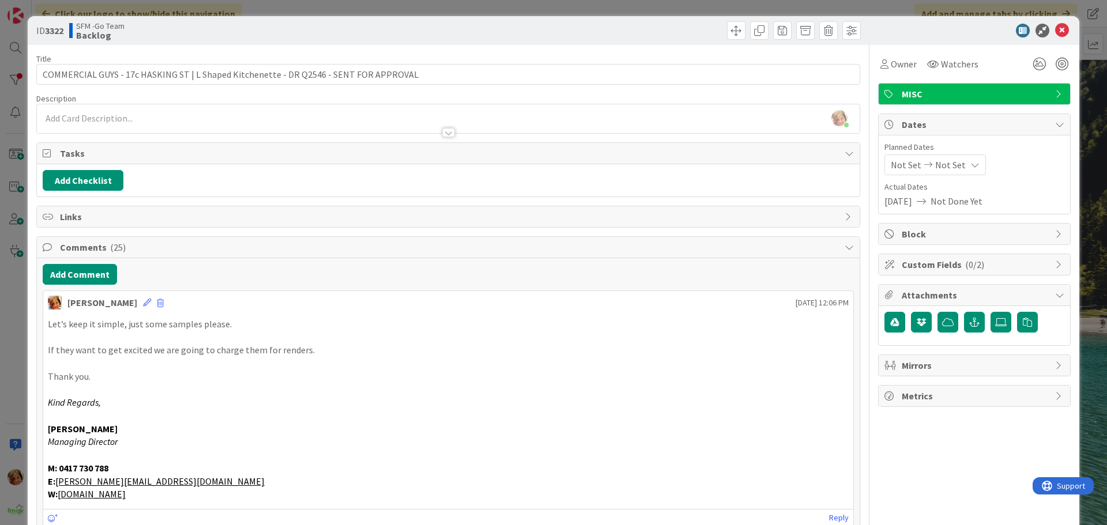
click at [522, 31] on div at bounding box center [655, 30] width 409 height 18
click at [1055, 27] on icon at bounding box center [1062, 31] width 14 height 14
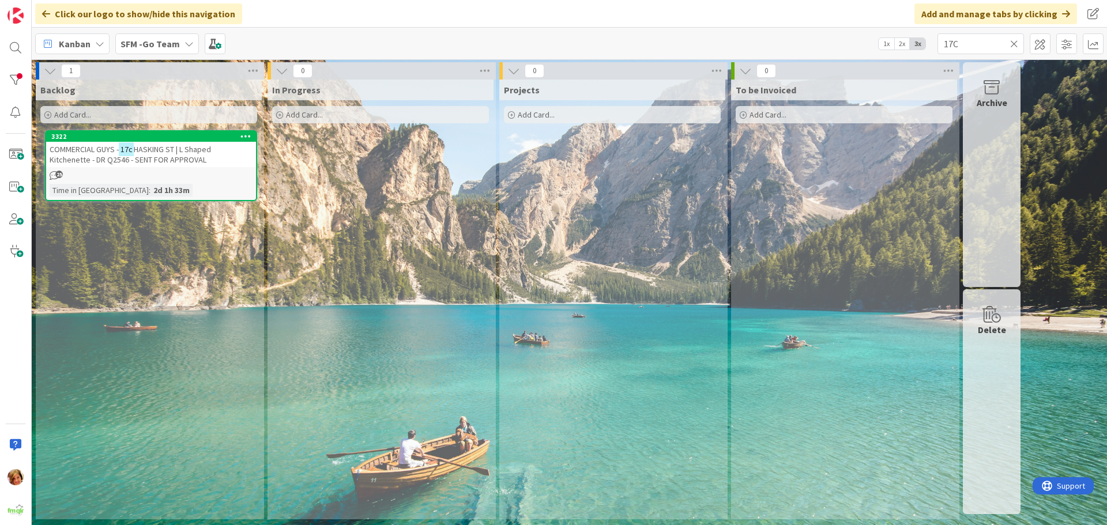
click at [1013, 43] on icon at bounding box center [1014, 44] width 8 height 10
